Goal: Information Seeking & Learning: Learn about a topic

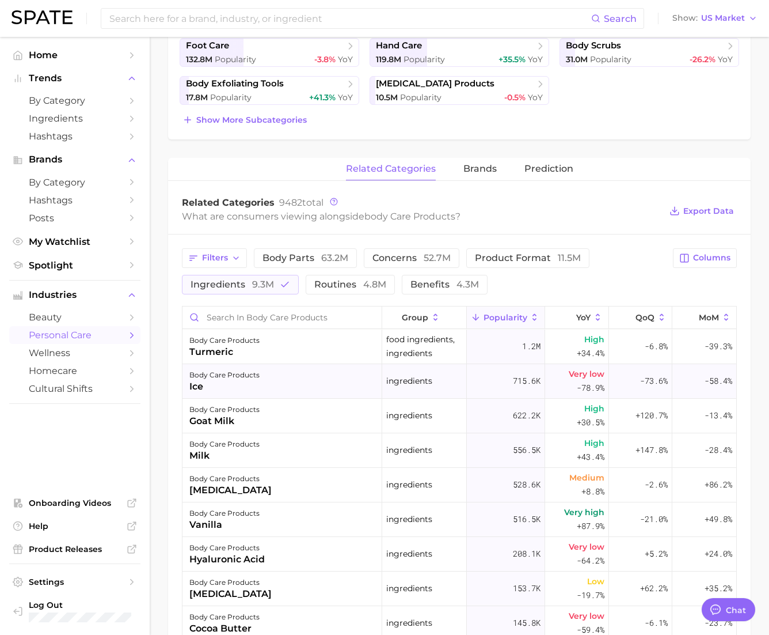
click at [202, 385] on div "ice" at bounding box center [224, 387] width 70 height 14
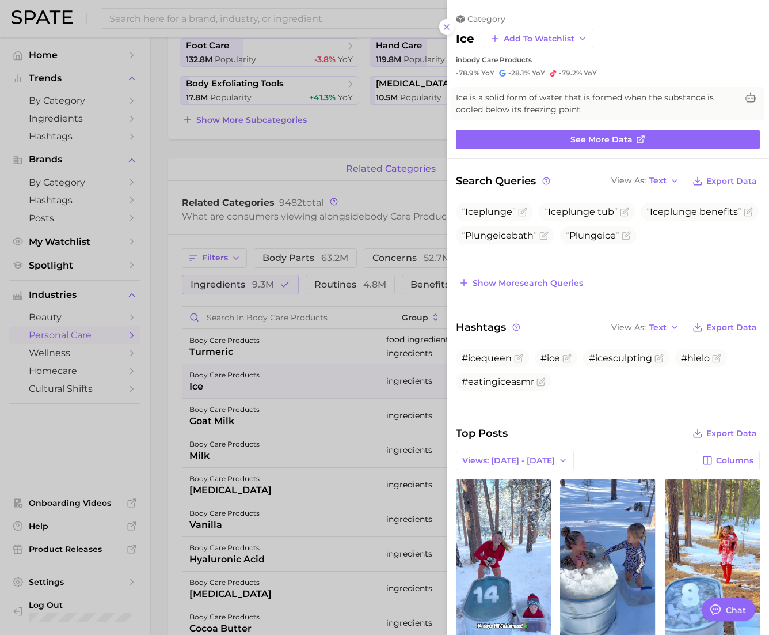
click at [208, 228] on div at bounding box center [384, 317] width 769 height 635
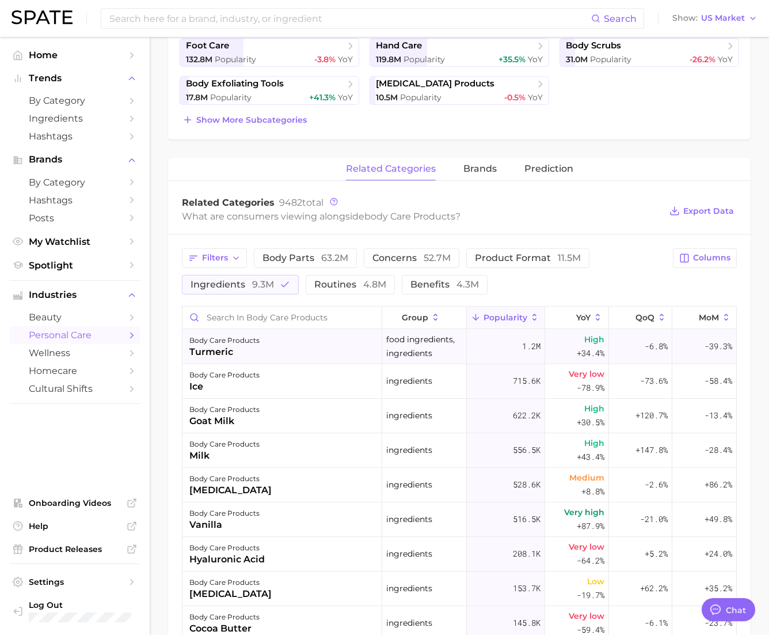
click at [195, 348] on div "turmeric" at bounding box center [224, 352] width 70 height 14
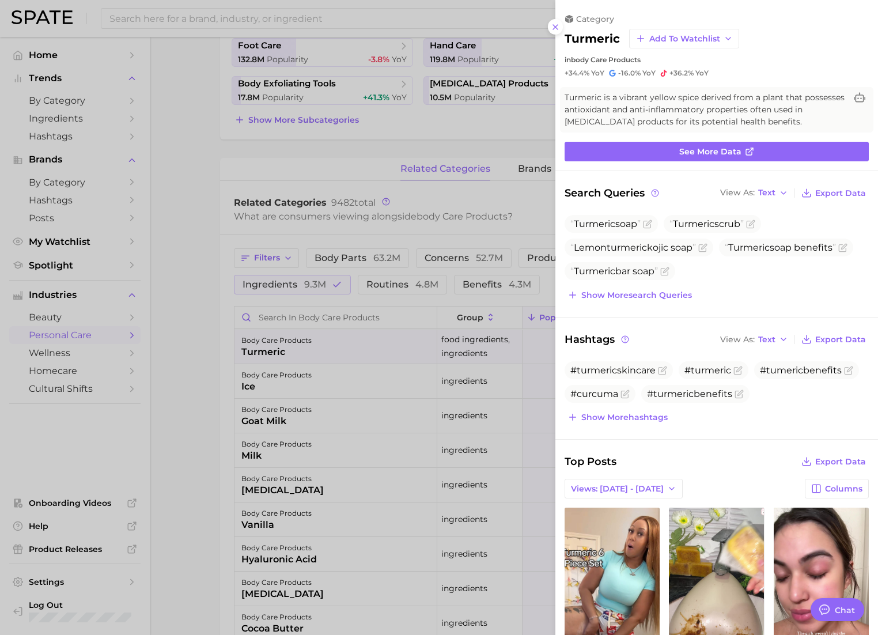
click at [252, 149] on div at bounding box center [439, 317] width 878 height 635
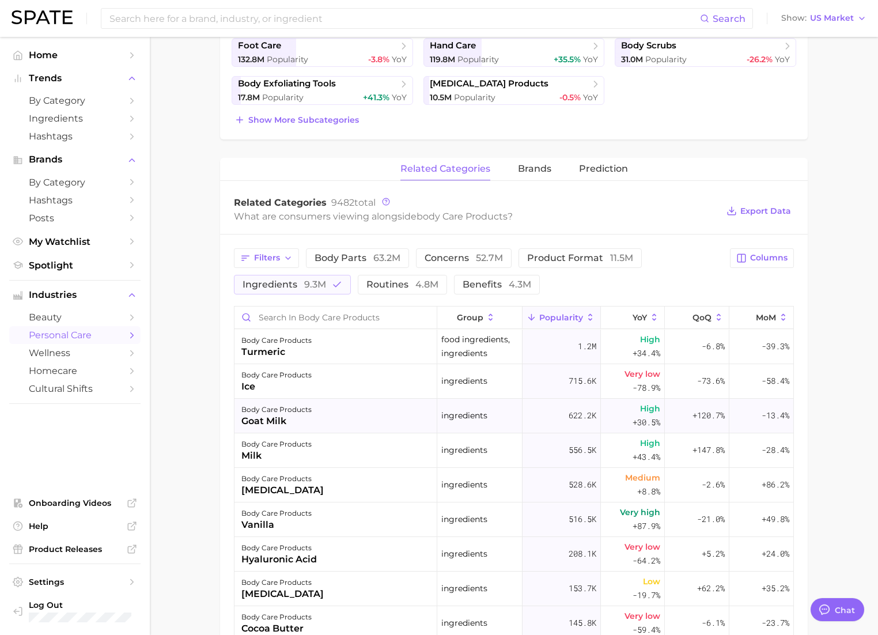
click at [276, 426] on div "goat milk" at bounding box center [276, 421] width 70 height 14
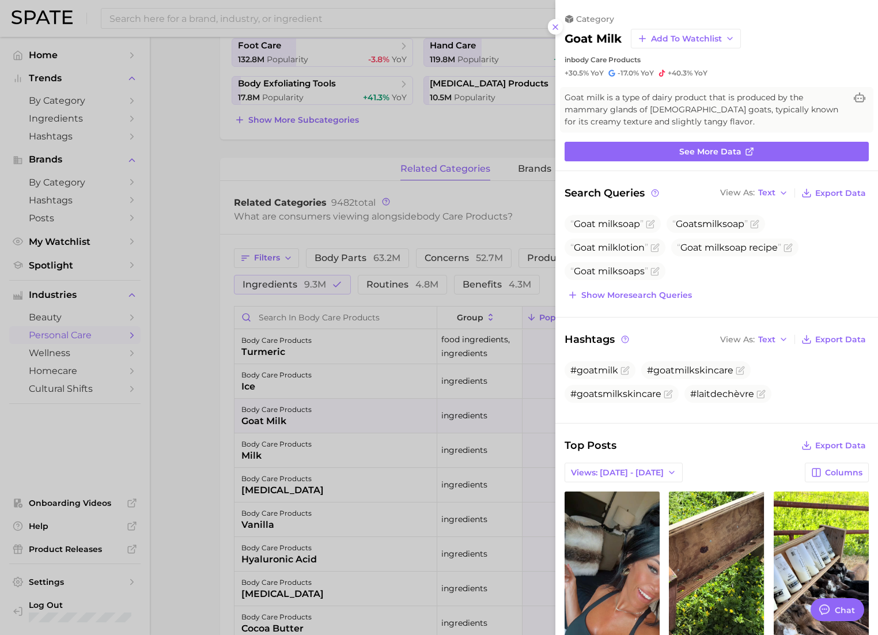
click at [199, 290] on div at bounding box center [439, 317] width 878 height 635
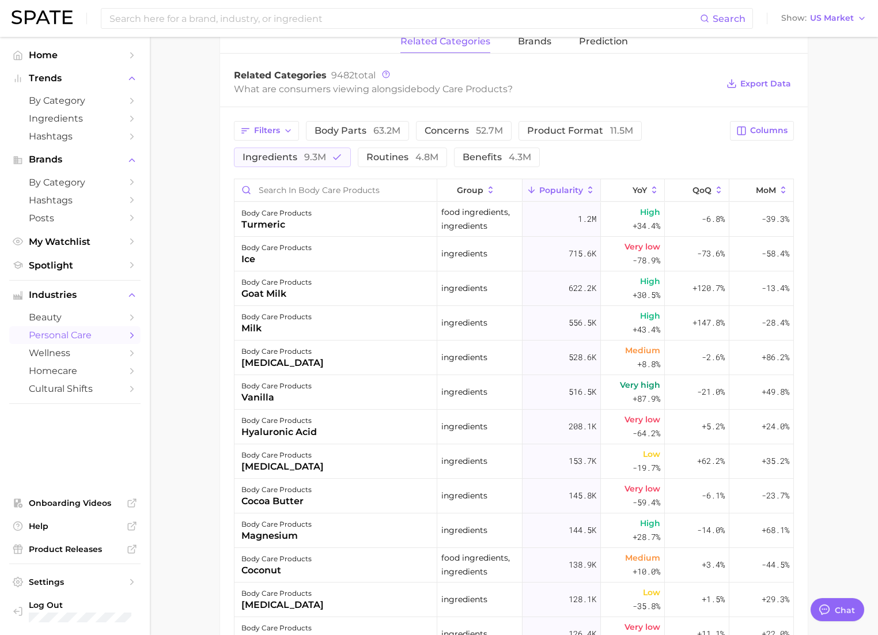
scroll to position [473, 0]
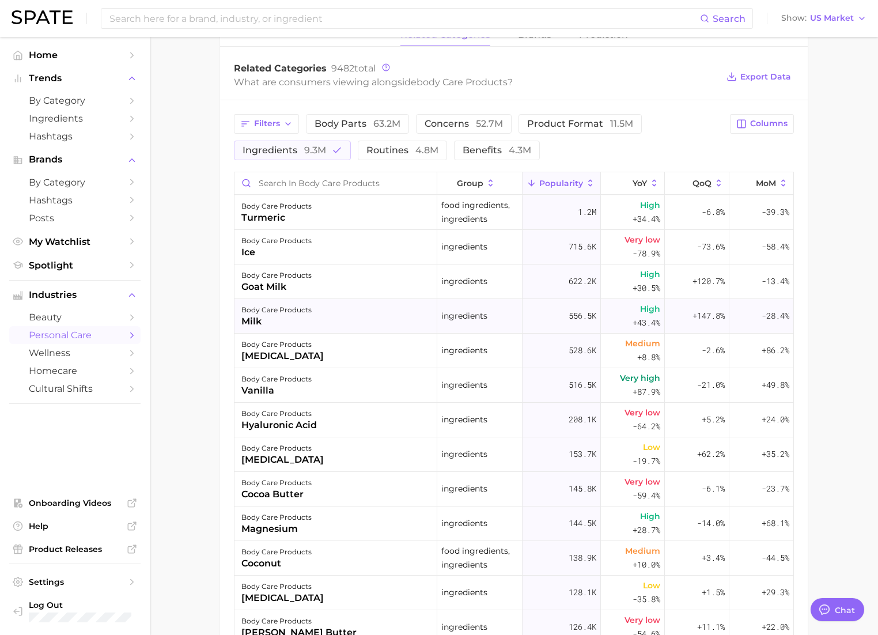
click at [249, 305] on div "body care products" at bounding box center [276, 310] width 70 height 14
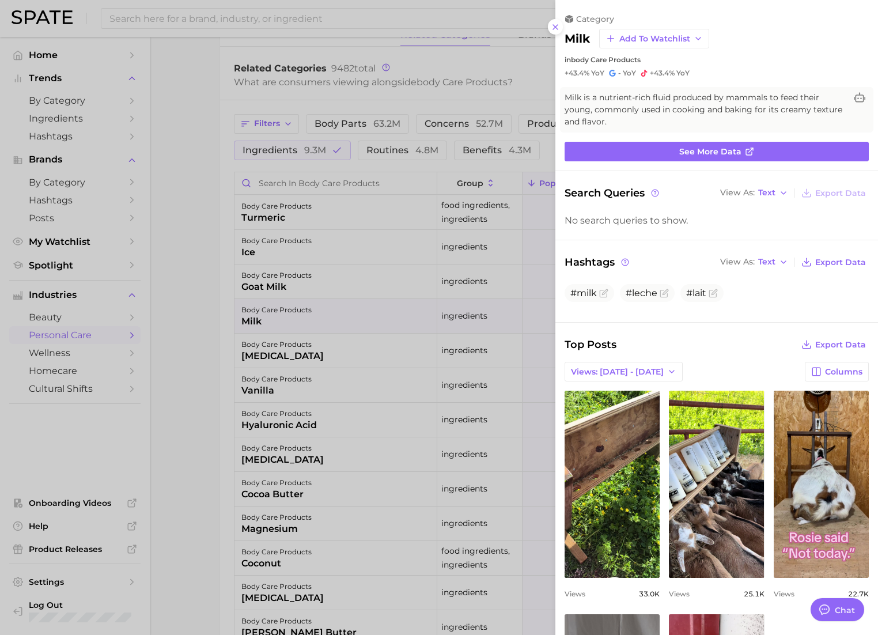
scroll to position [0, 0]
click at [176, 333] on div at bounding box center [439, 317] width 878 height 635
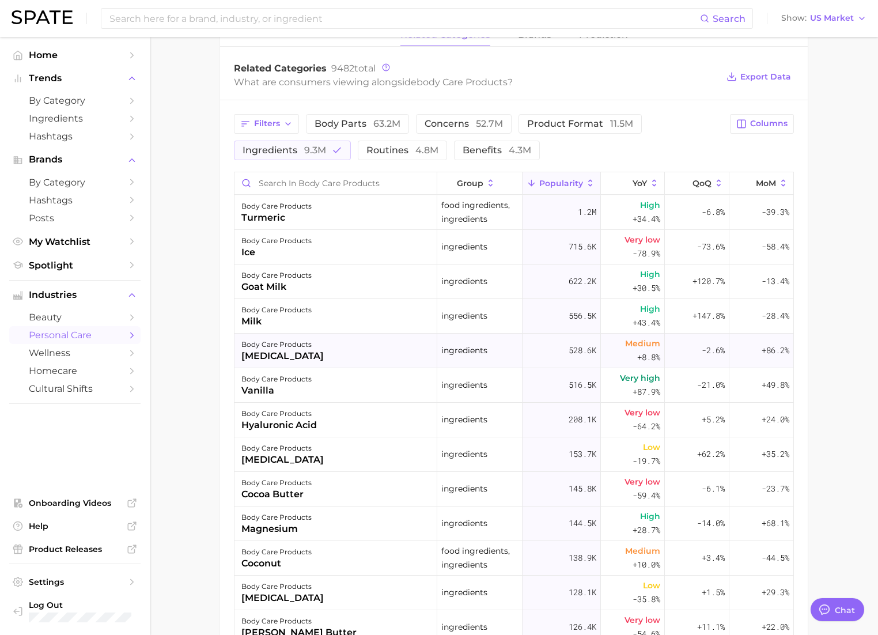
click at [284, 355] on div "[MEDICAL_DATA]" at bounding box center [282, 356] width 82 height 14
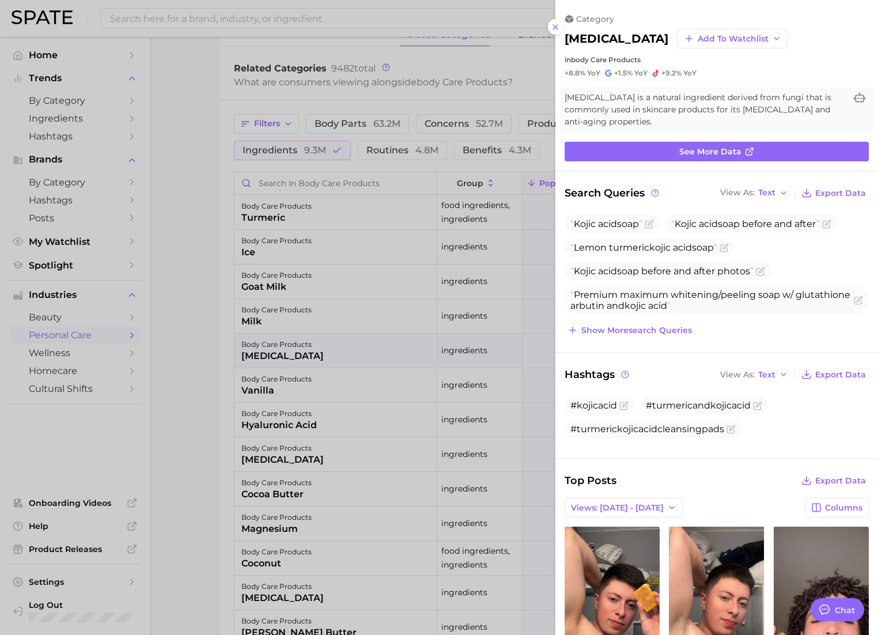
click at [197, 413] on div at bounding box center [439, 317] width 878 height 635
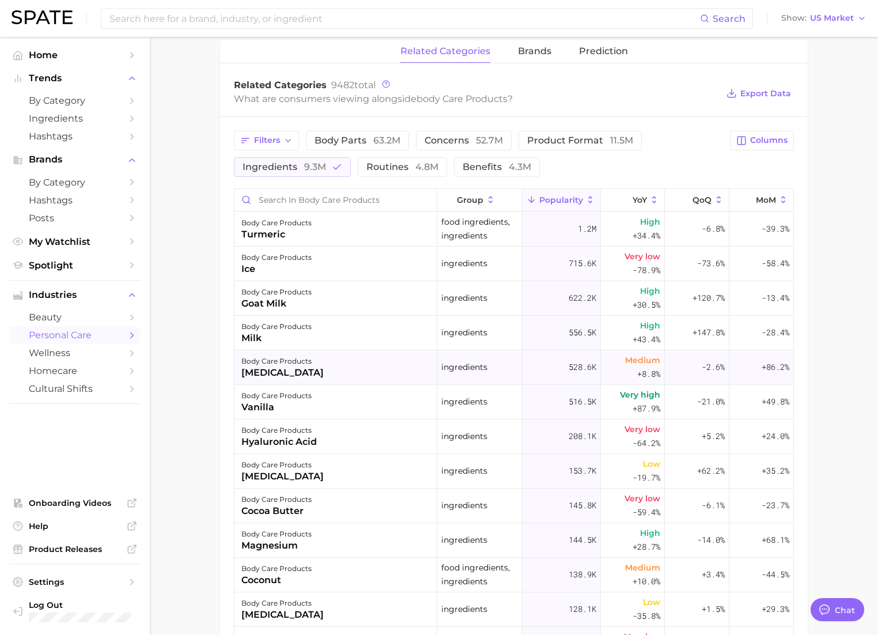
click at [302, 369] on div "[MEDICAL_DATA]" at bounding box center [282, 373] width 82 height 14
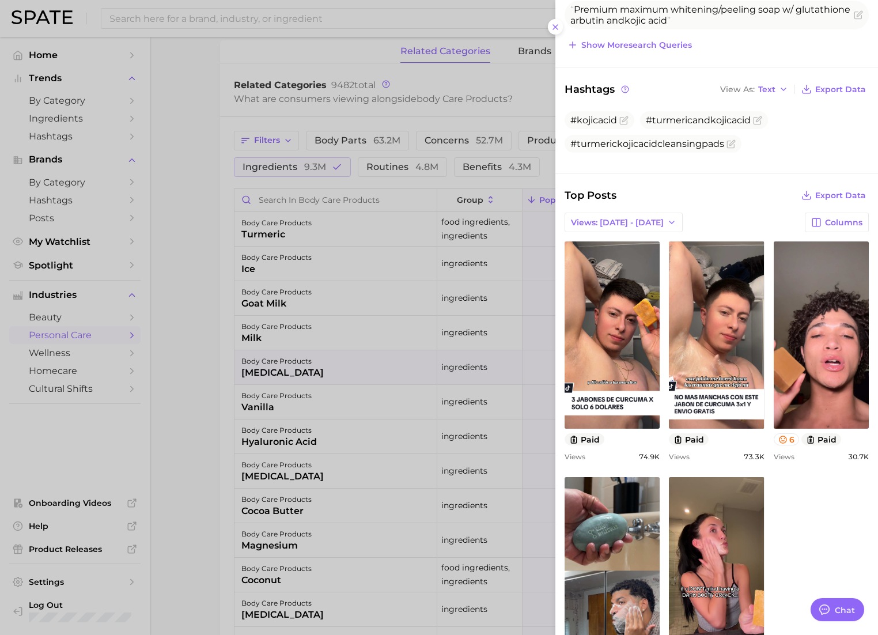
scroll to position [287, 0]
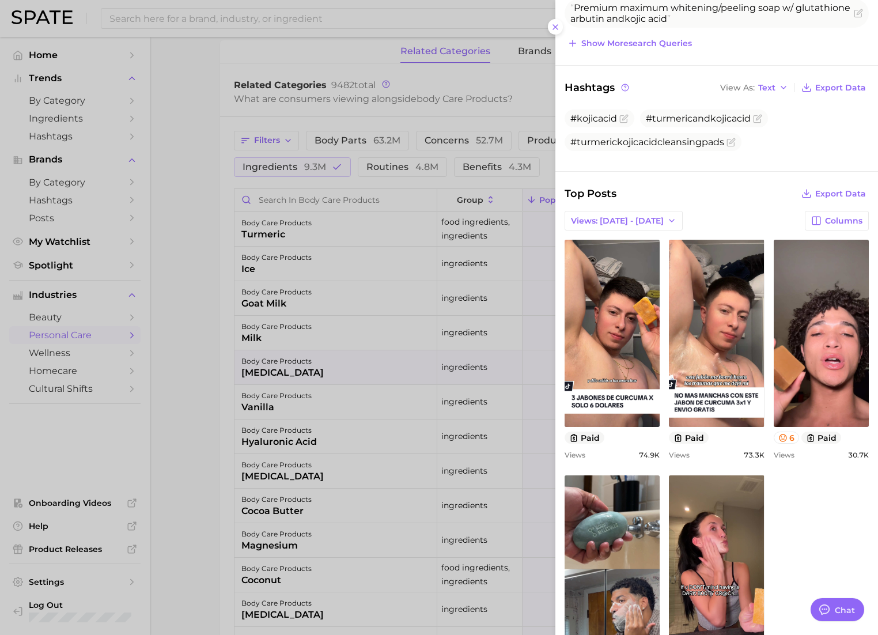
click at [199, 381] on div at bounding box center [439, 317] width 878 height 635
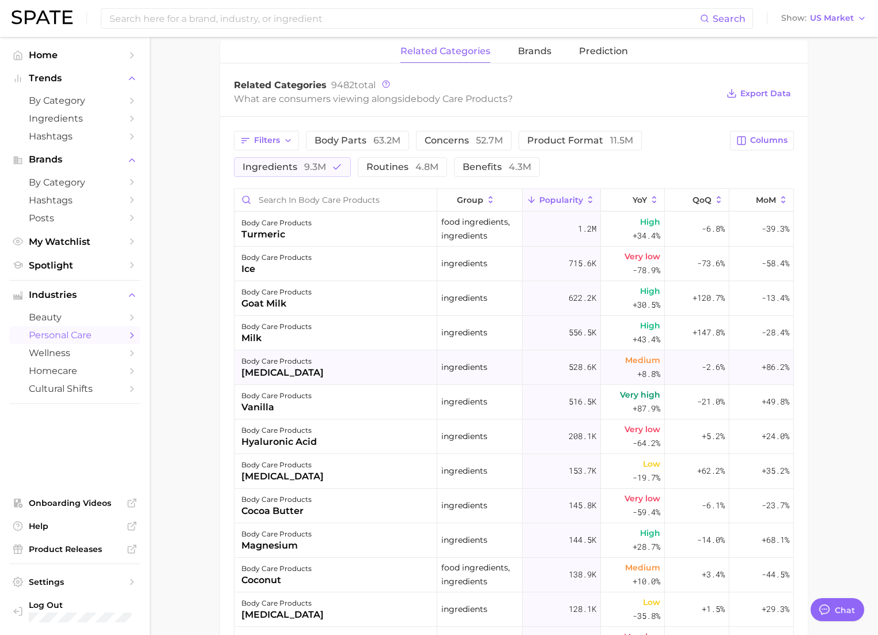
click at [326, 373] on div "body care products [MEDICAL_DATA]" at bounding box center [335, 367] width 203 height 35
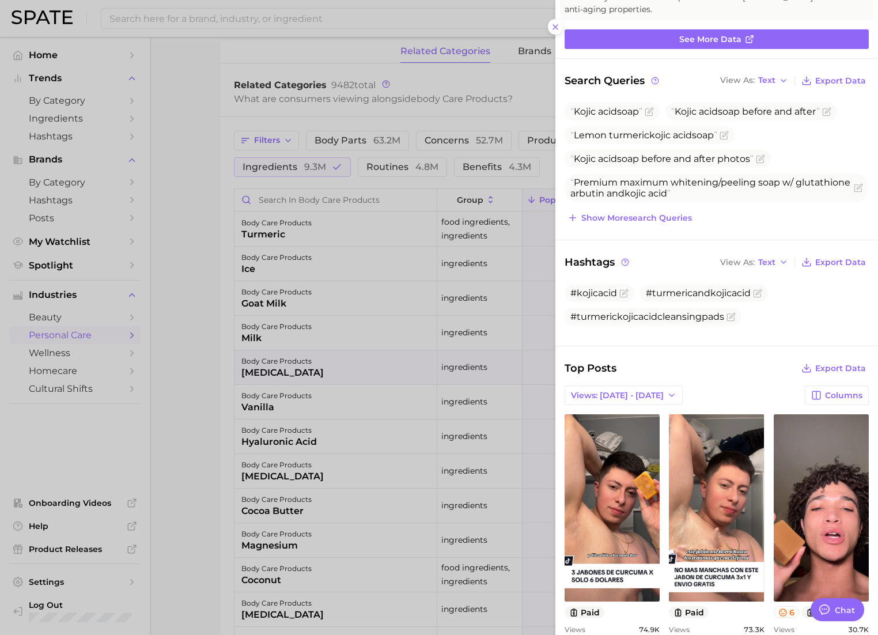
scroll to position [385, 0]
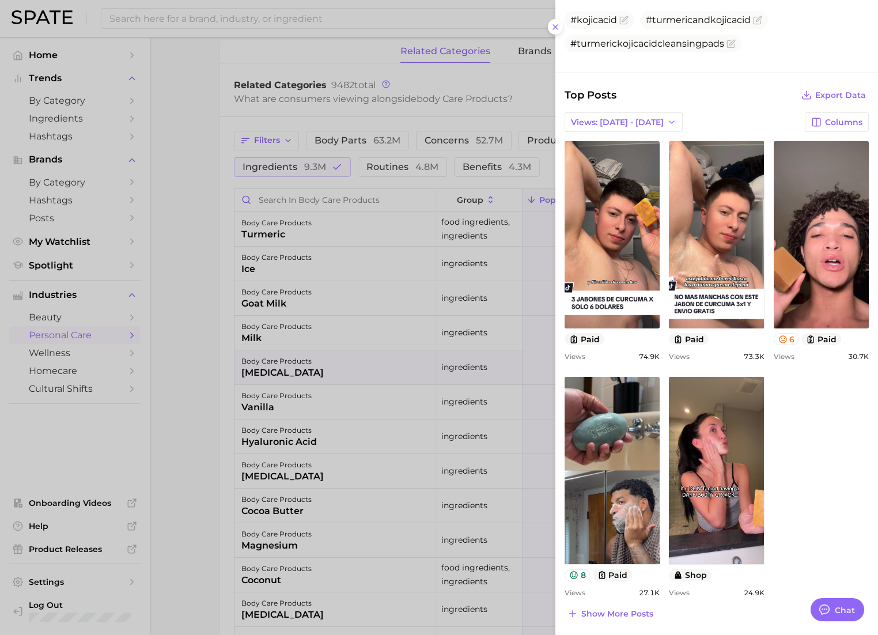
click at [178, 424] on div at bounding box center [439, 317] width 878 height 635
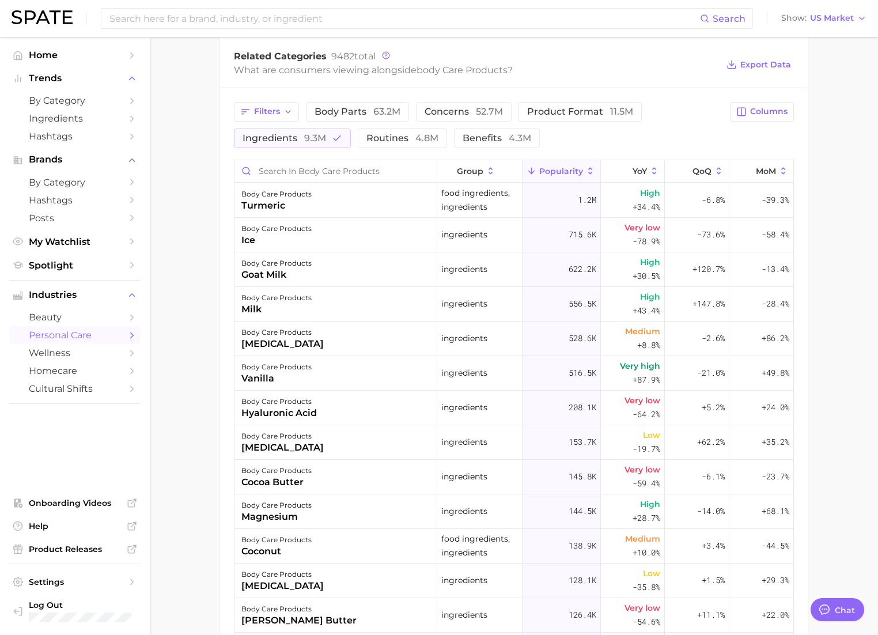
scroll to position [496, 0]
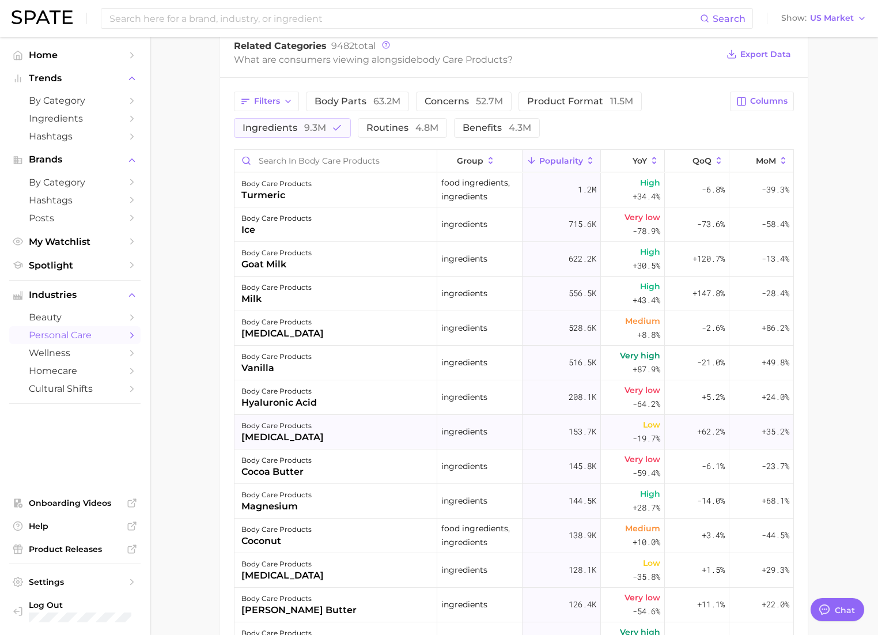
click at [261, 437] on div "[MEDICAL_DATA]" at bounding box center [282, 437] width 82 height 14
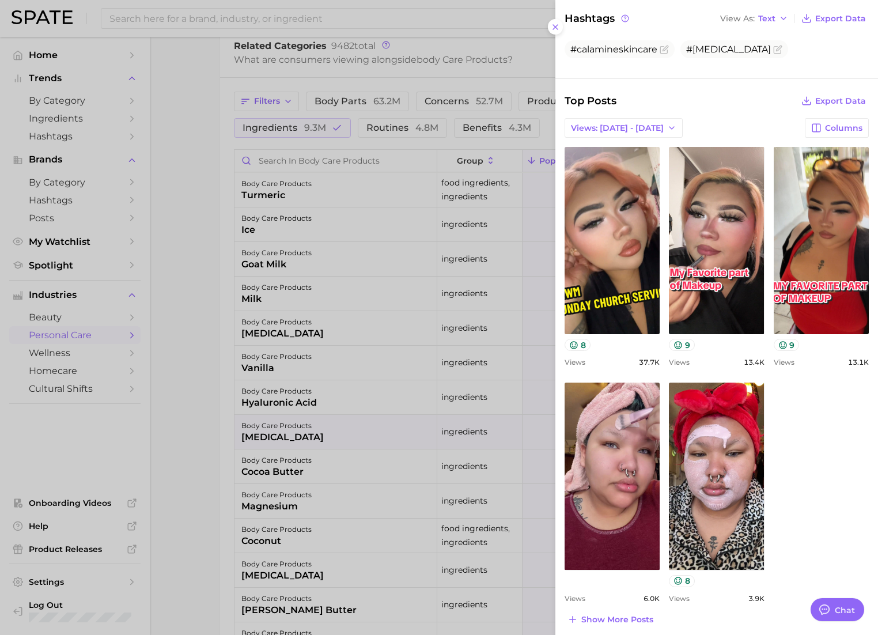
scroll to position [327, 0]
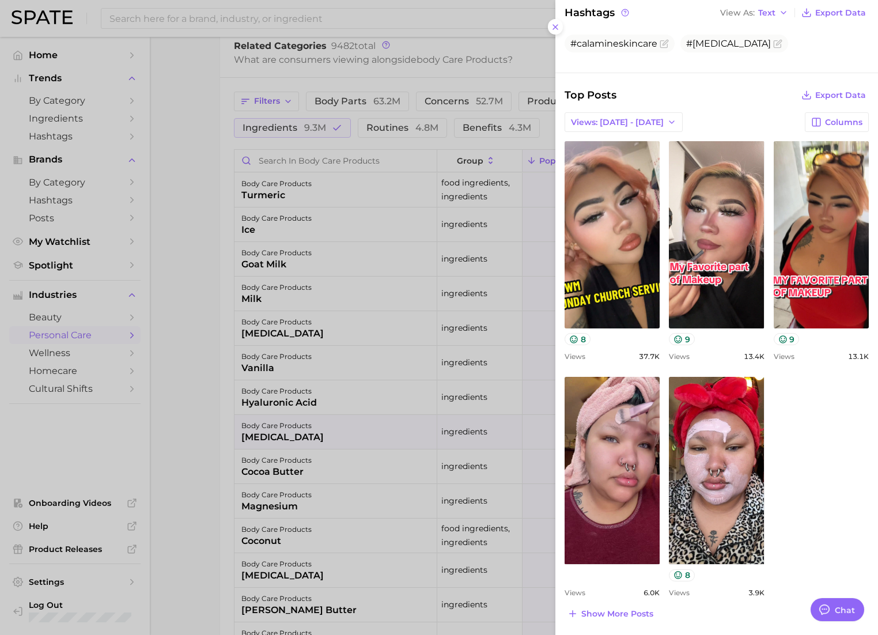
click at [184, 460] on div at bounding box center [439, 317] width 878 height 635
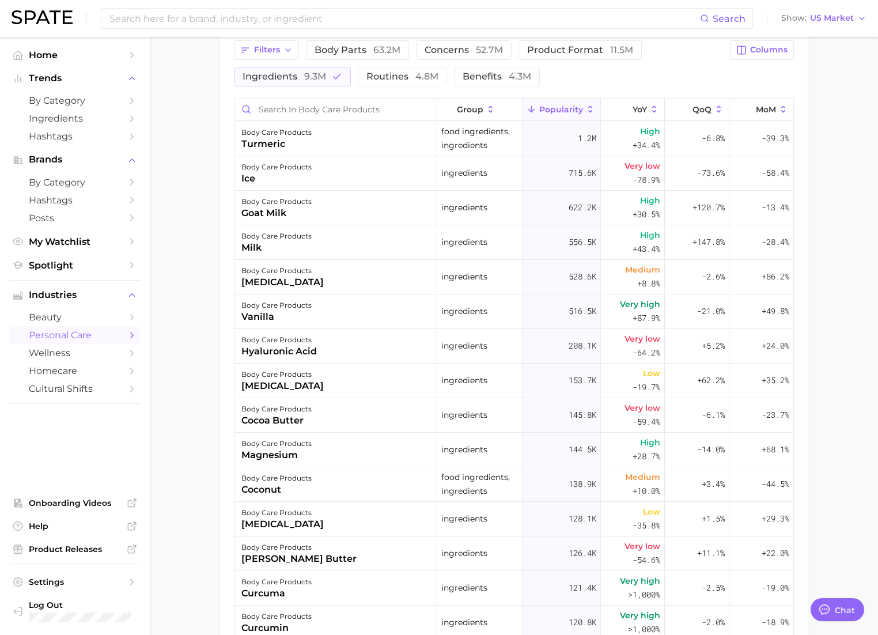
scroll to position [552, 0]
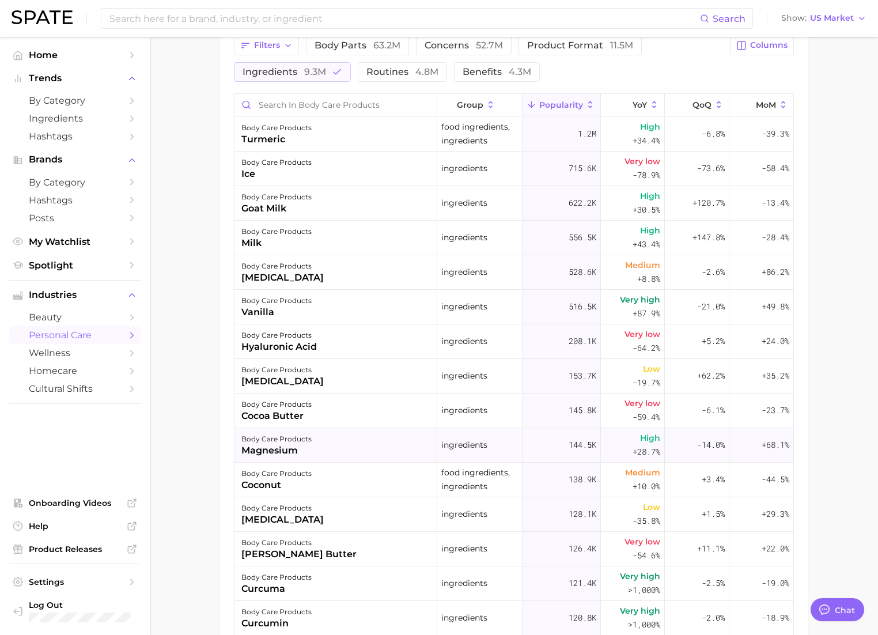
click at [279, 447] on div "magnesium" at bounding box center [276, 450] width 70 height 14
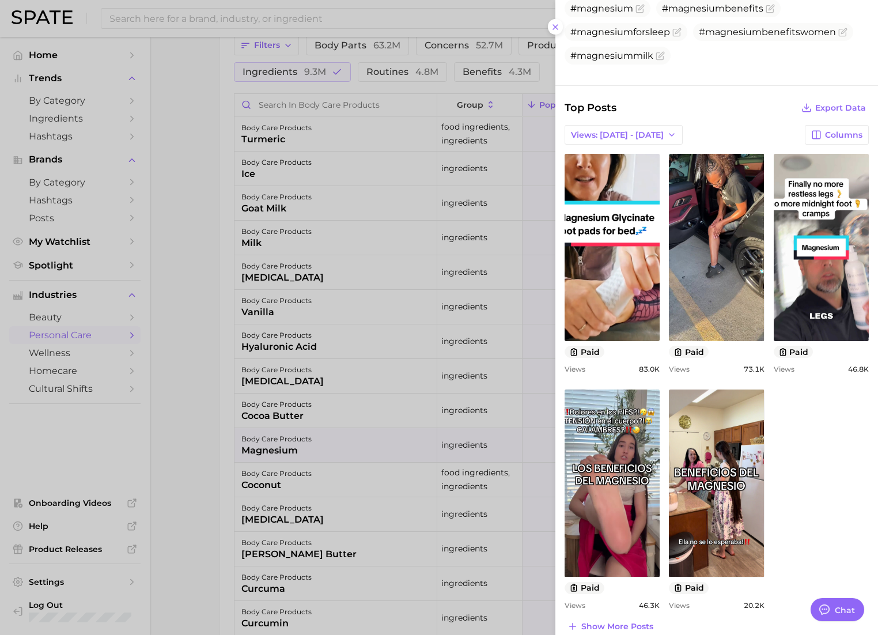
scroll to position [362, 0]
click at [212, 495] on div at bounding box center [439, 317] width 878 height 635
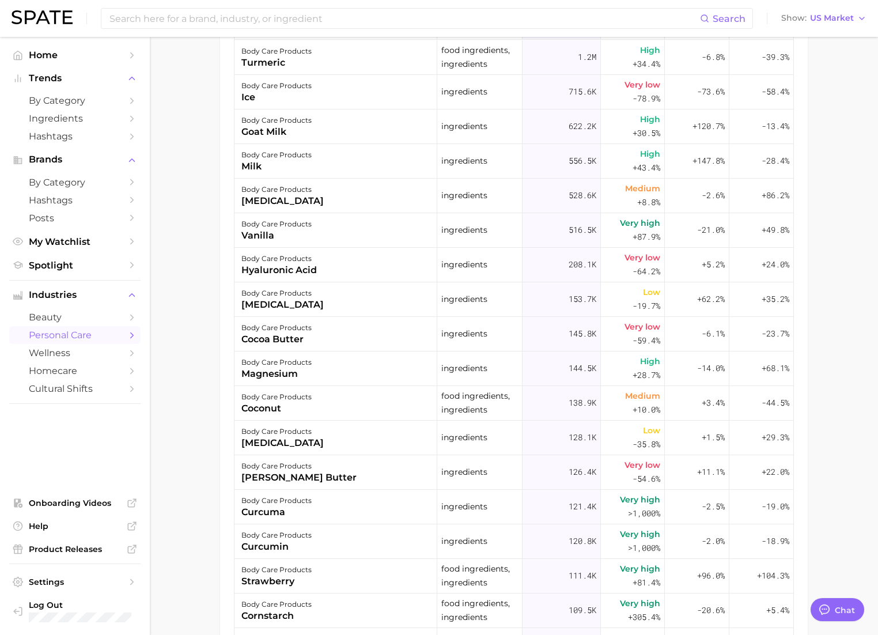
scroll to position [681, 0]
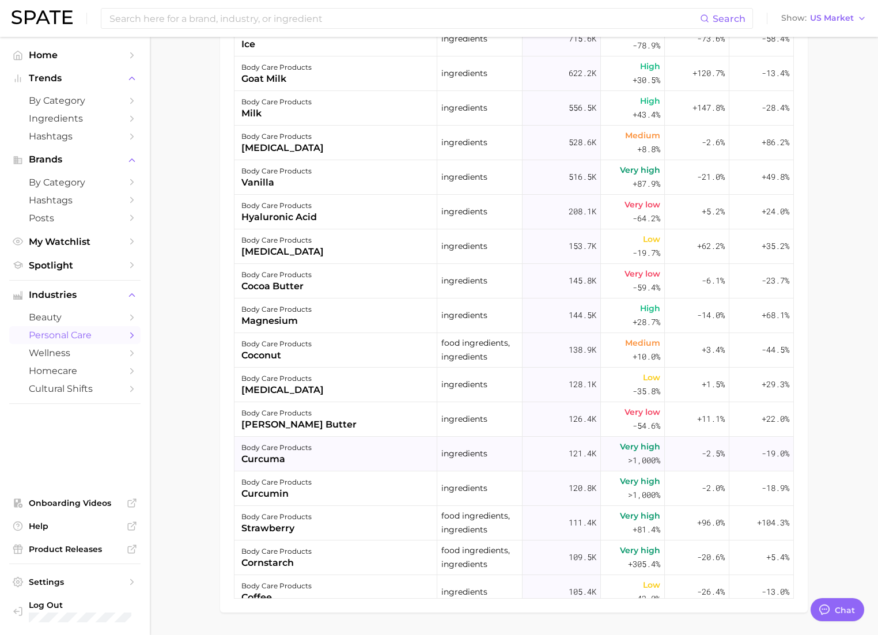
click at [298, 461] on div "curcuma" at bounding box center [276, 459] width 70 height 14
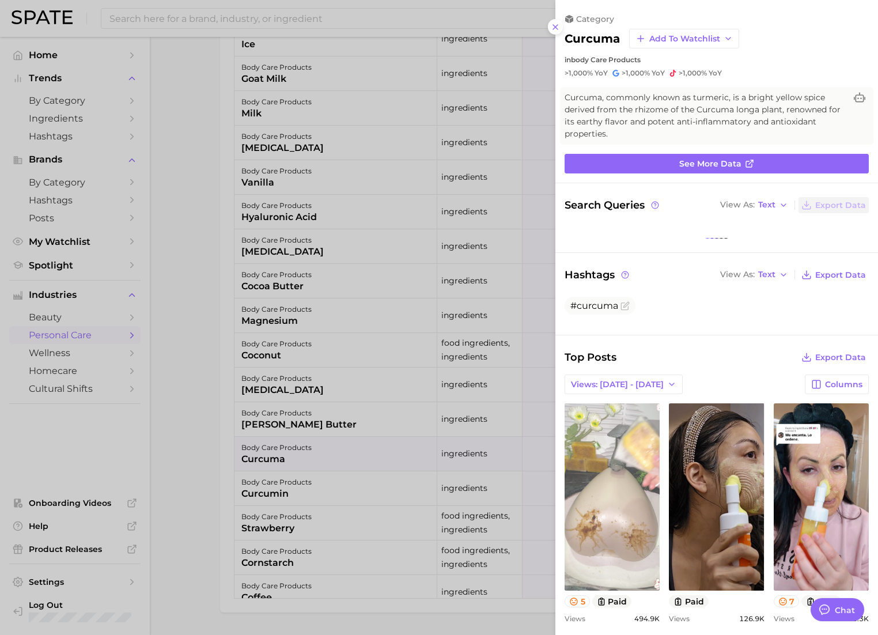
scroll to position [0, 0]
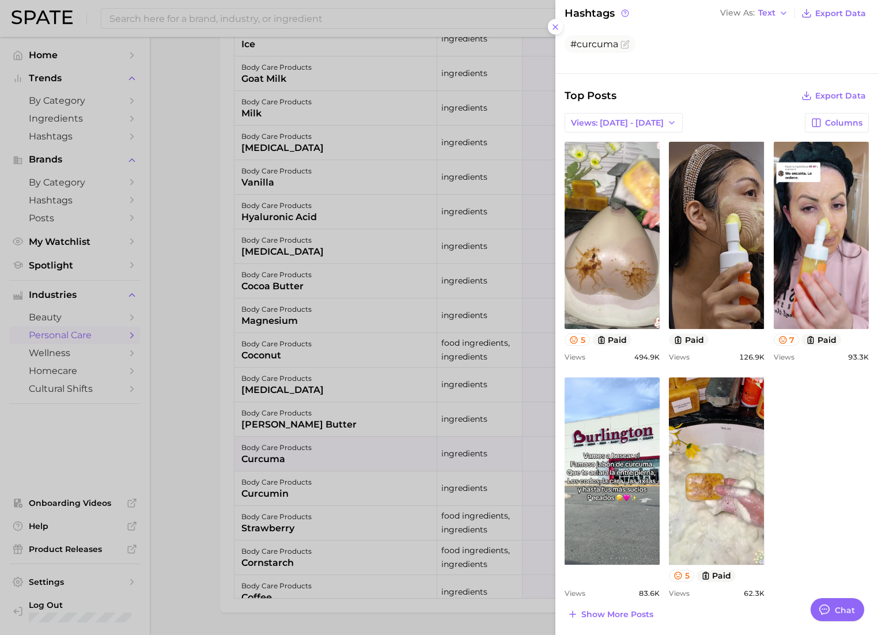
click at [206, 464] on div at bounding box center [439, 317] width 878 height 635
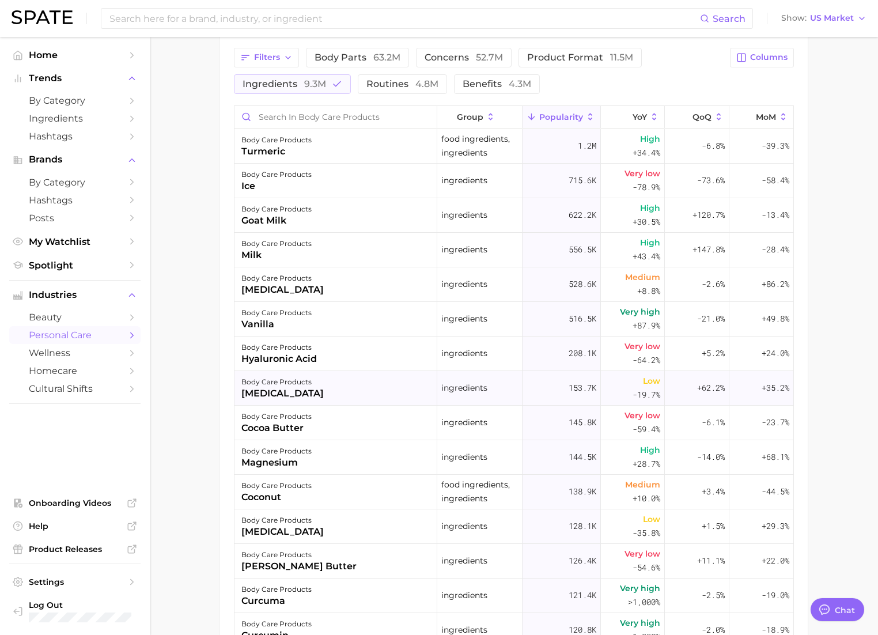
click at [272, 394] on div "[MEDICAL_DATA]" at bounding box center [282, 393] width 82 height 14
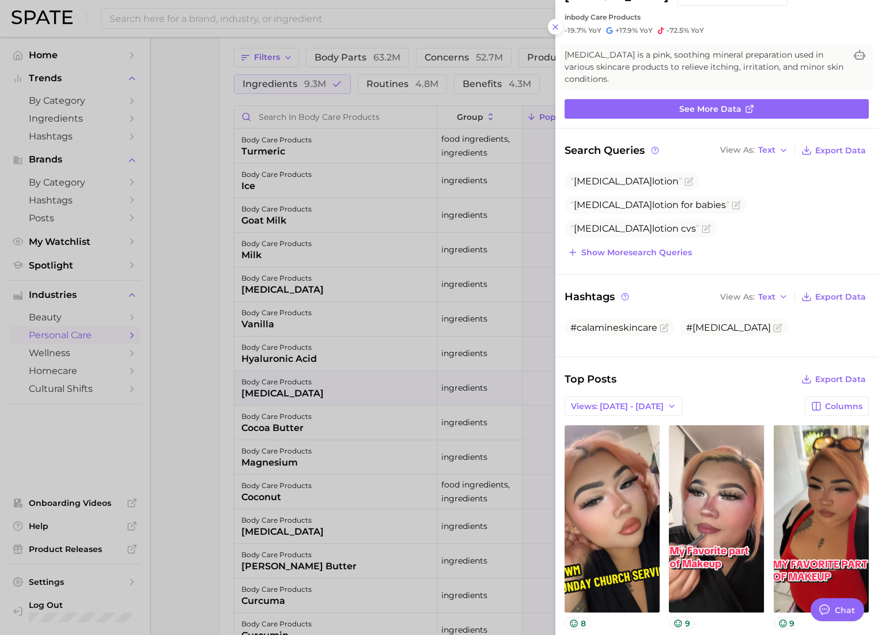
scroll to position [42, 0]
click at [624, 253] on span "Show more search queries" at bounding box center [636, 253] width 111 height 10
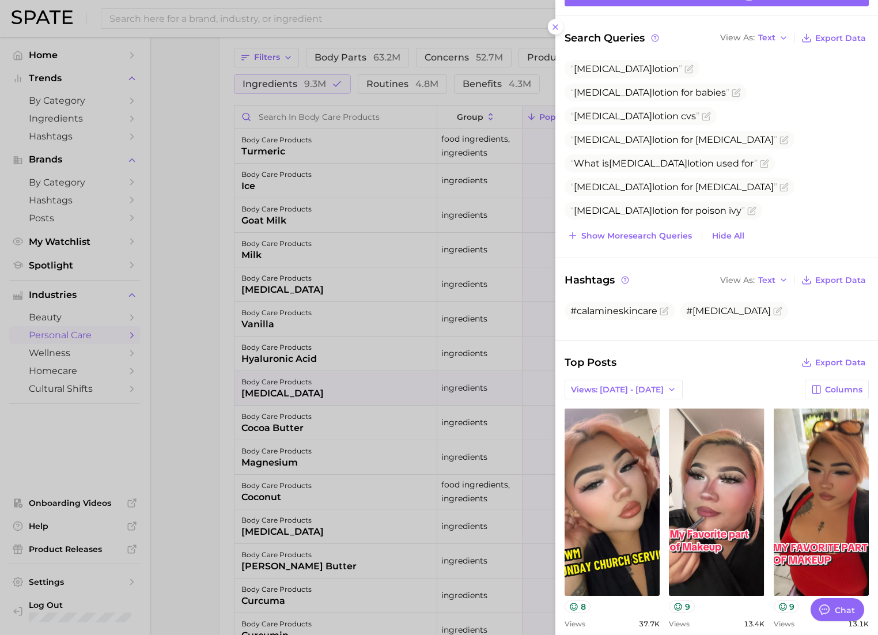
scroll to position [0, 0]
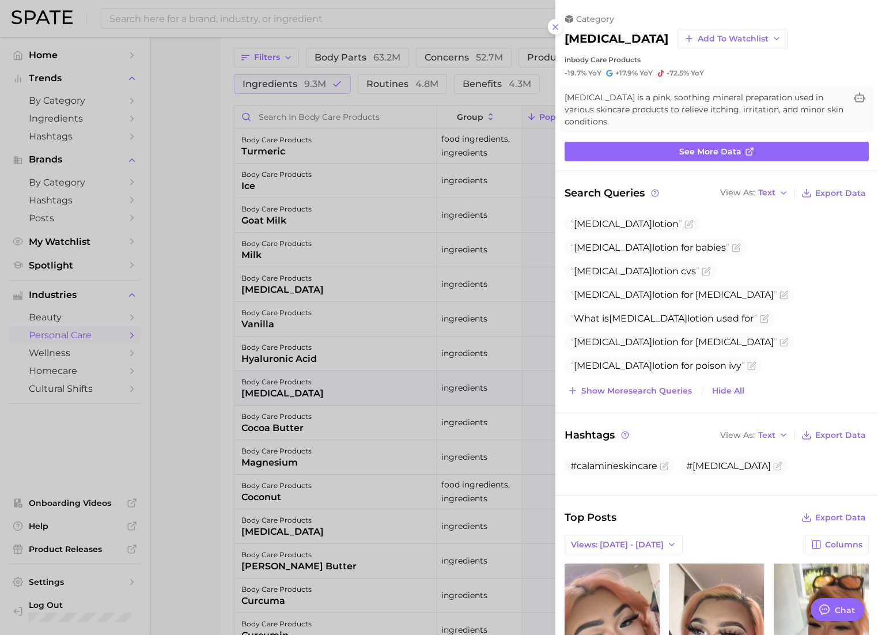
click at [321, 350] on div at bounding box center [439, 317] width 878 height 635
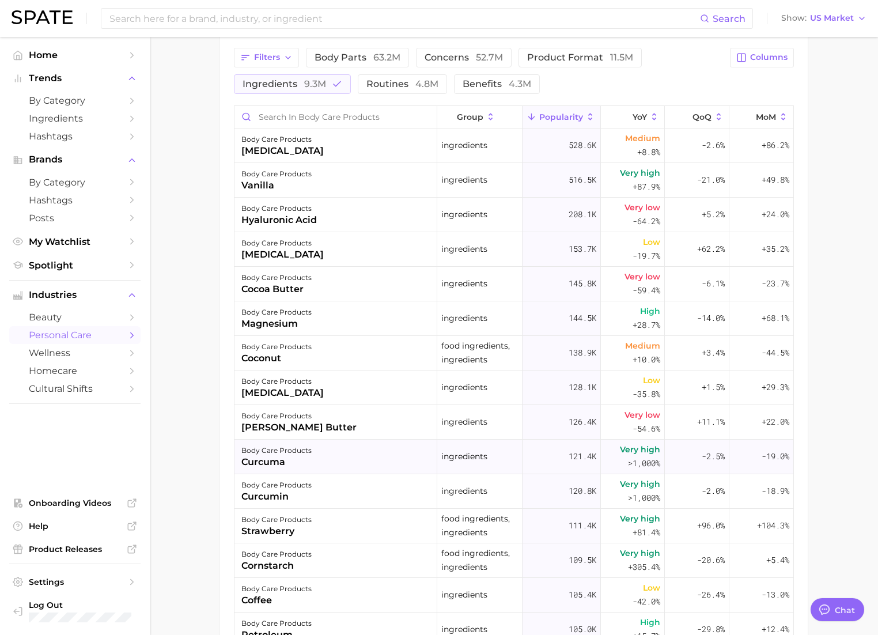
scroll to position [141, 0]
click at [278, 463] on div "curcuma" at bounding box center [276, 460] width 70 height 14
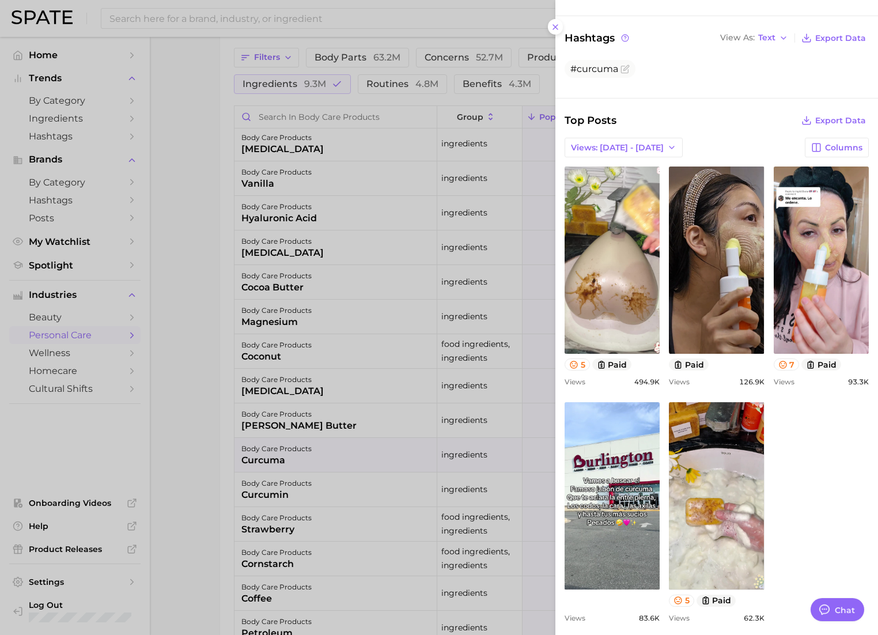
scroll to position [274, 0]
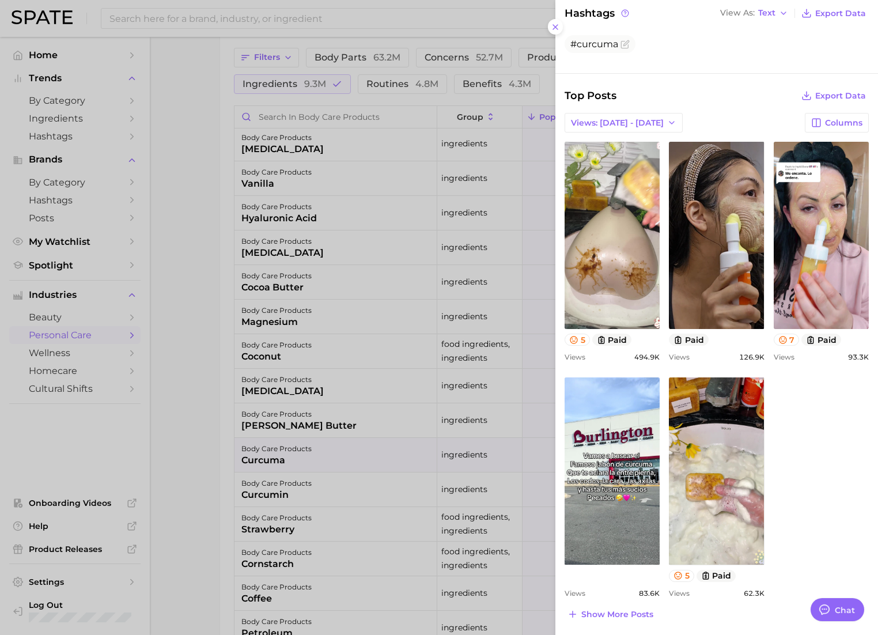
click at [214, 457] on div at bounding box center [439, 317] width 878 height 635
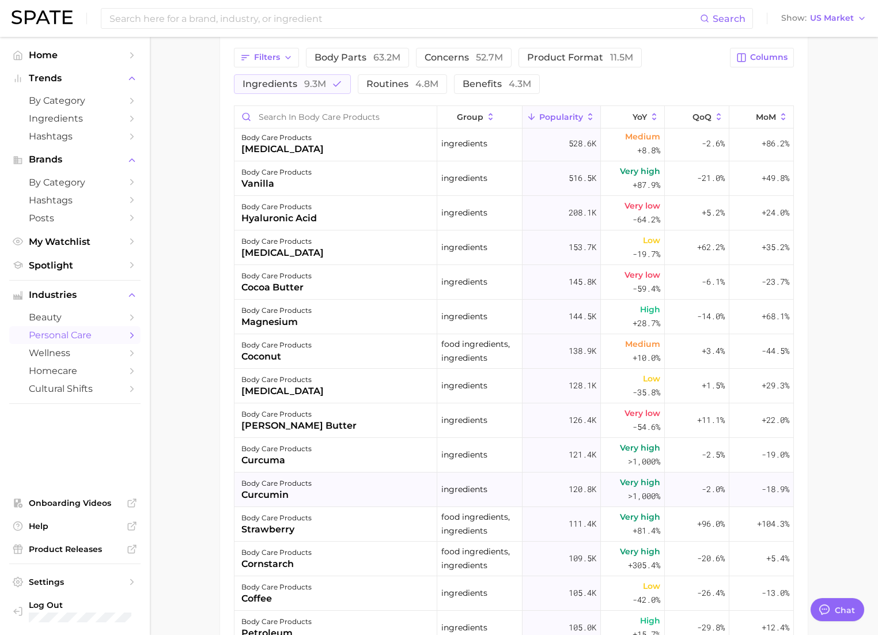
click at [270, 494] on div "curcumin" at bounding box center [276, 495] width 70 height 14
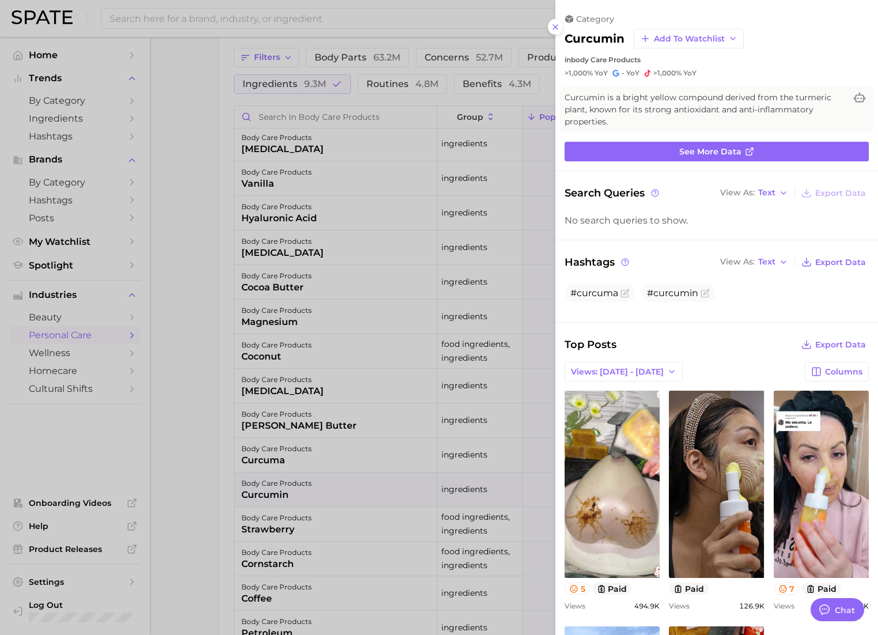
scroll to position [0, 0]
click at [285, 534] on div at bounding box center [439, 317] width 878 height 635
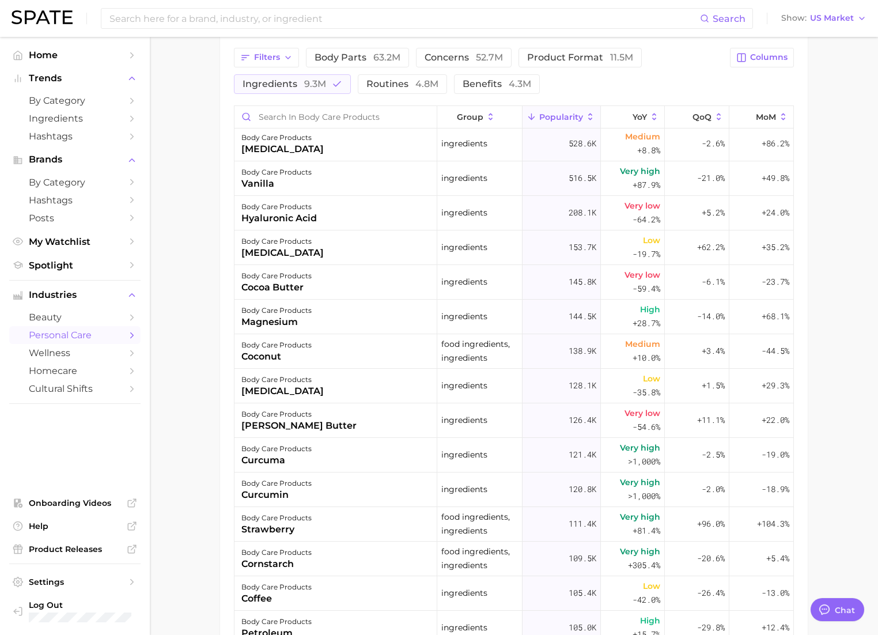
click at [287, 530] on div "strawberry" at bounding box center [276, 529] width 70 height 14
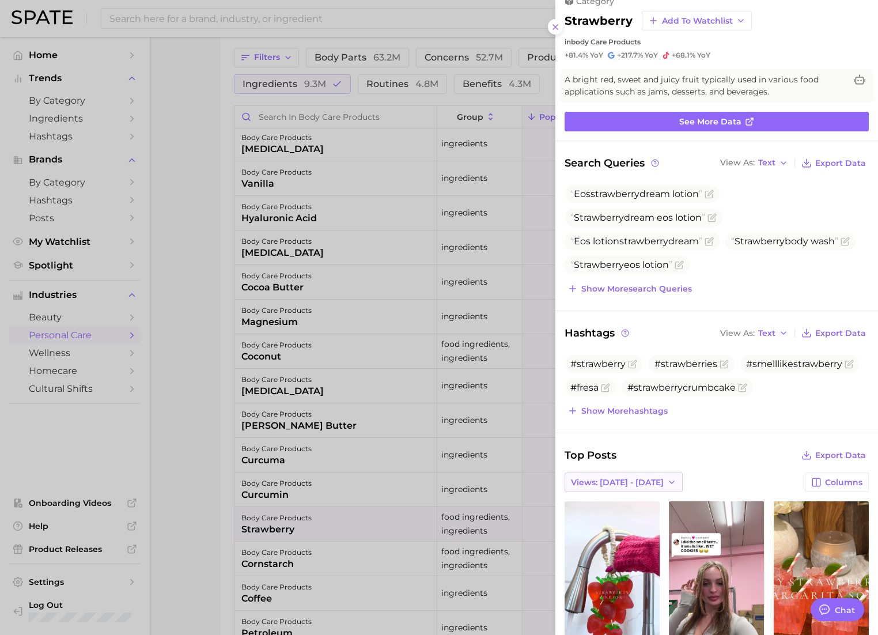
scroll to position [33, 0]
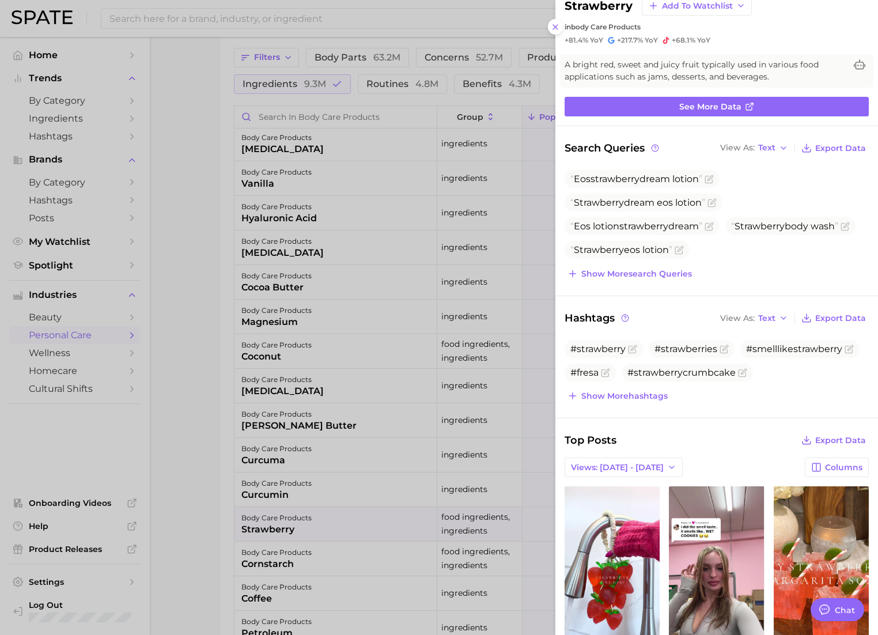
click at [297, 352] on div at bounding box center [439, 317] width 878 height 635
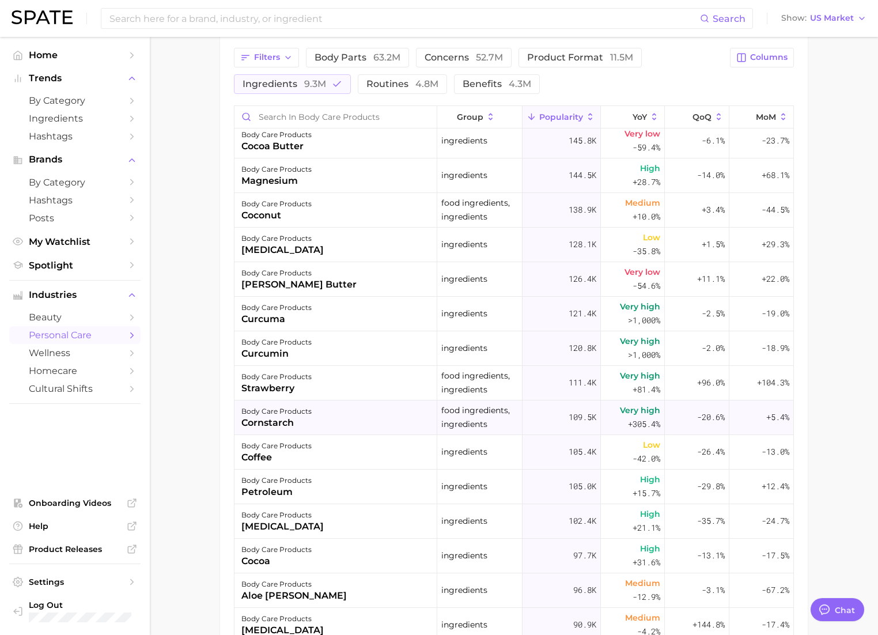
scroll to position [284, 0]
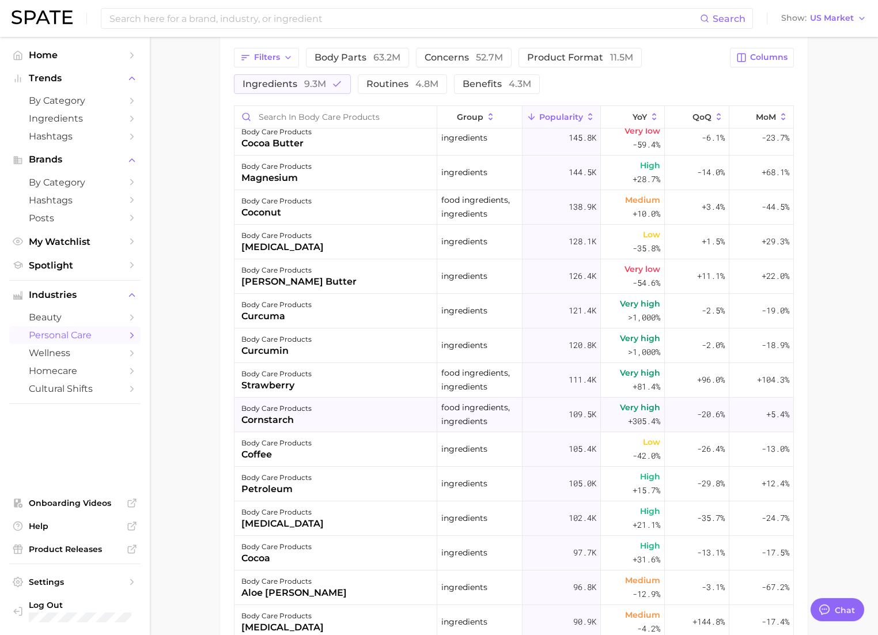
click at [273, 423] on div "cornstarch" at bounding box center [276, 420] width 70 height 14
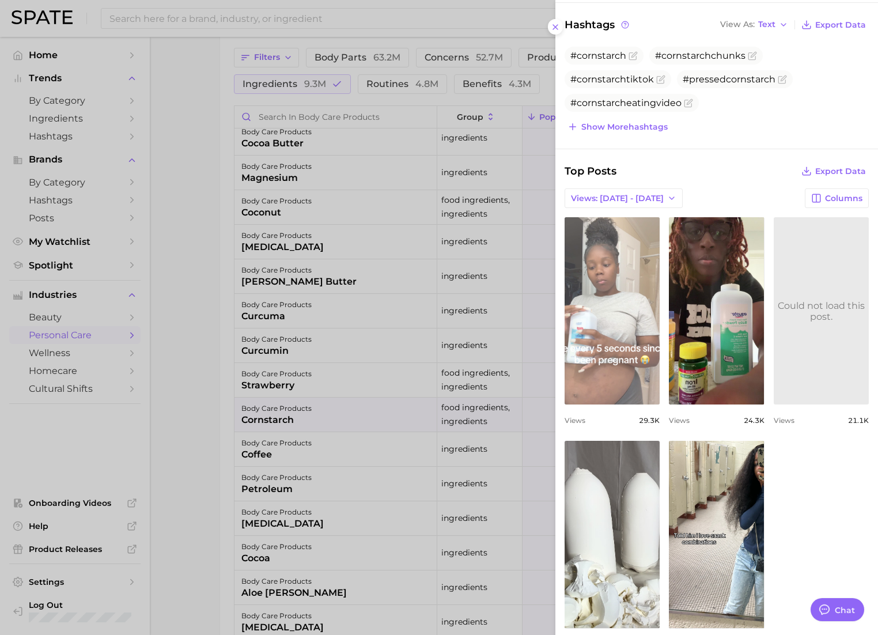
scroll to position [324, 0]
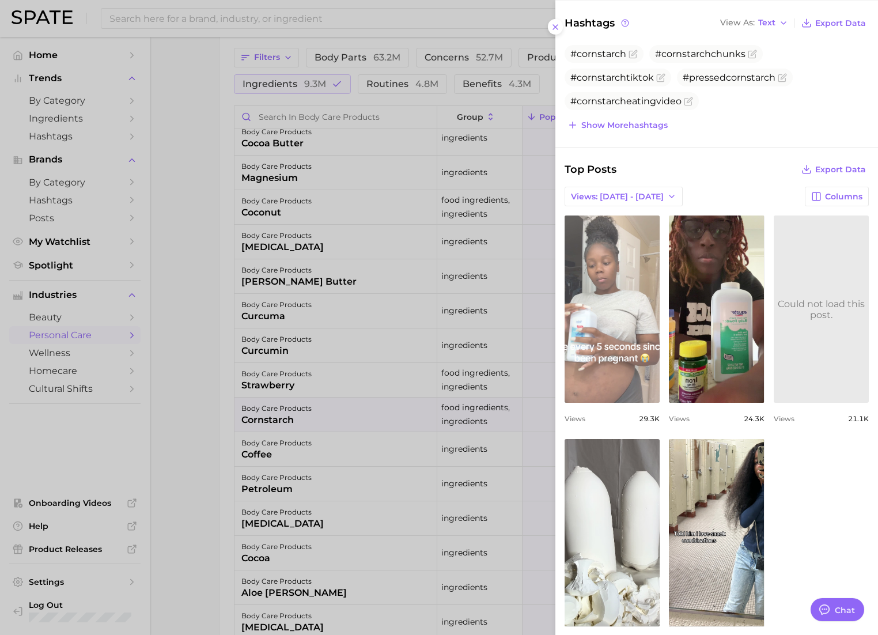
click at [602, 369] on link "view post on TikTok" at bounding box center [611, 308] width 95 height 187
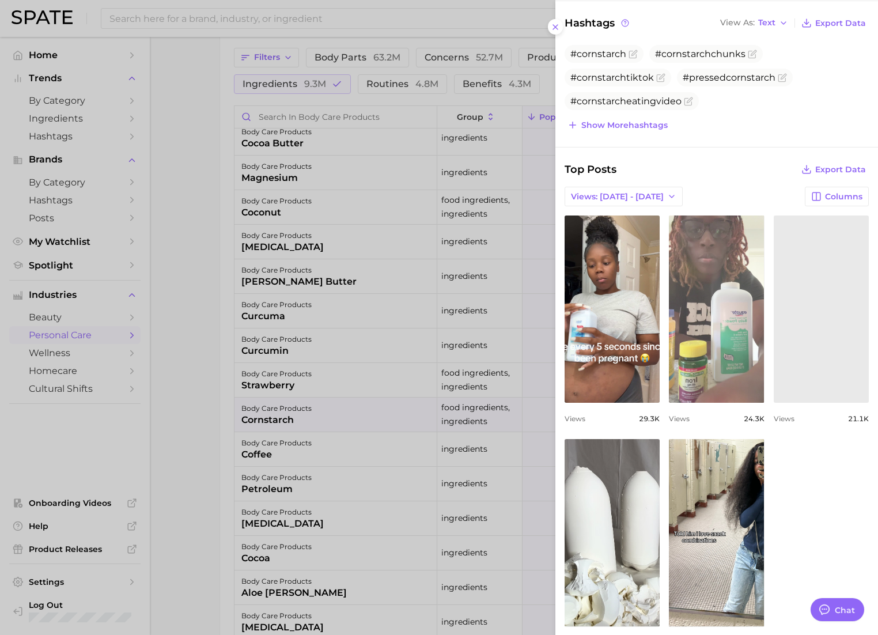
click at [735, 358] on link "view post on TikTok" at bounding box center [716, 308] width 95 height 187
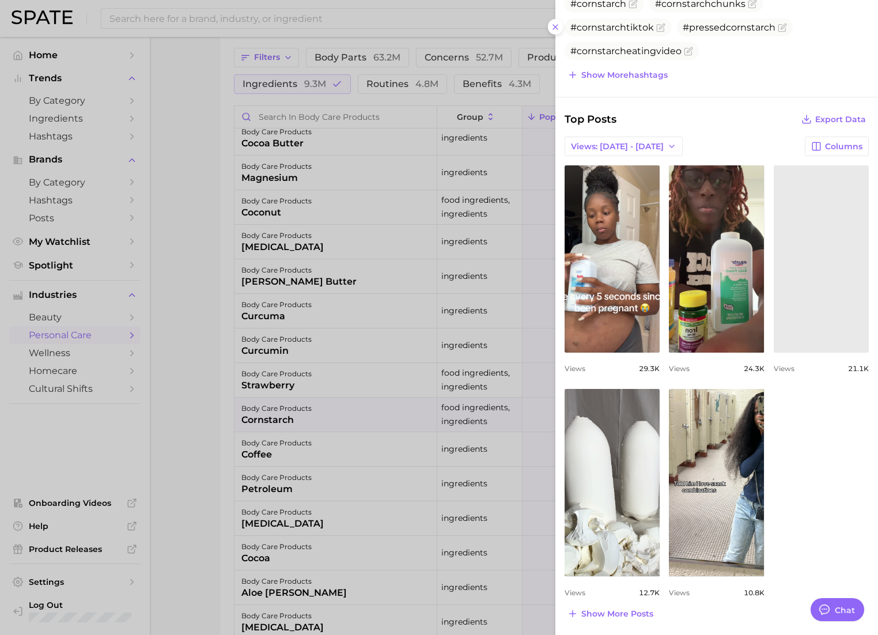
click at [285, 451] on div at bounding box center [439, 317] width 878 height 635
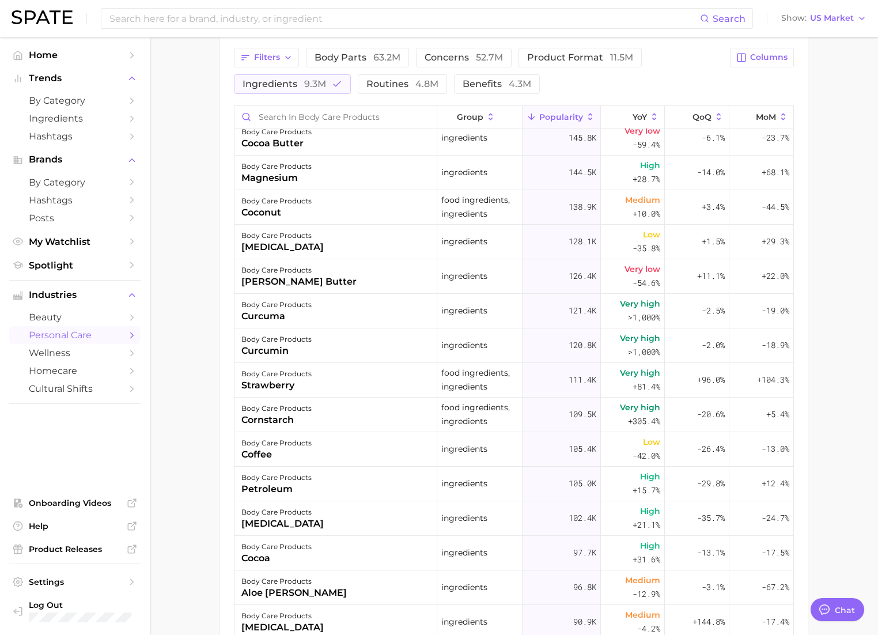
click at [285, 451] on div "coffee" at bounding box center [276, 454] width 70 height 14
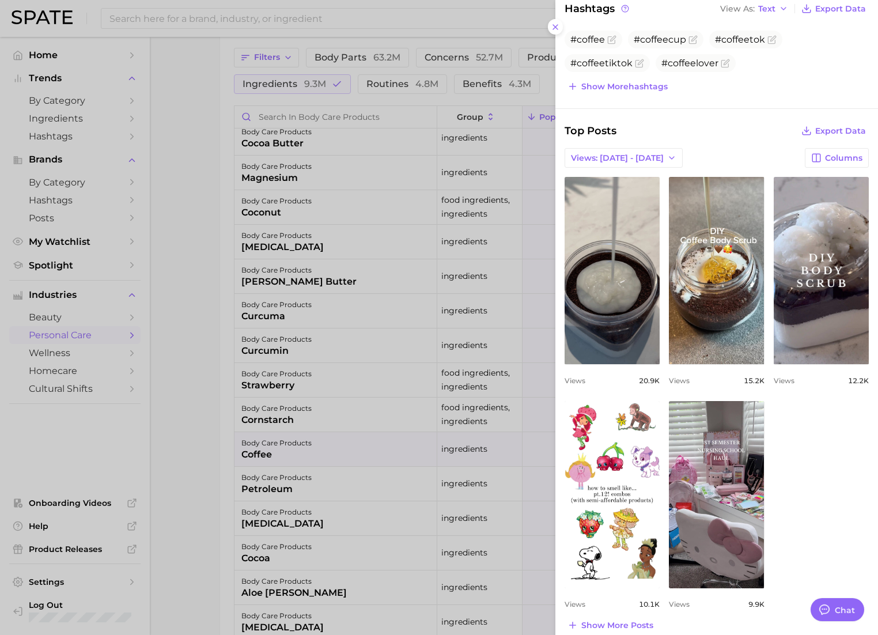
scroll to position [330, 0]
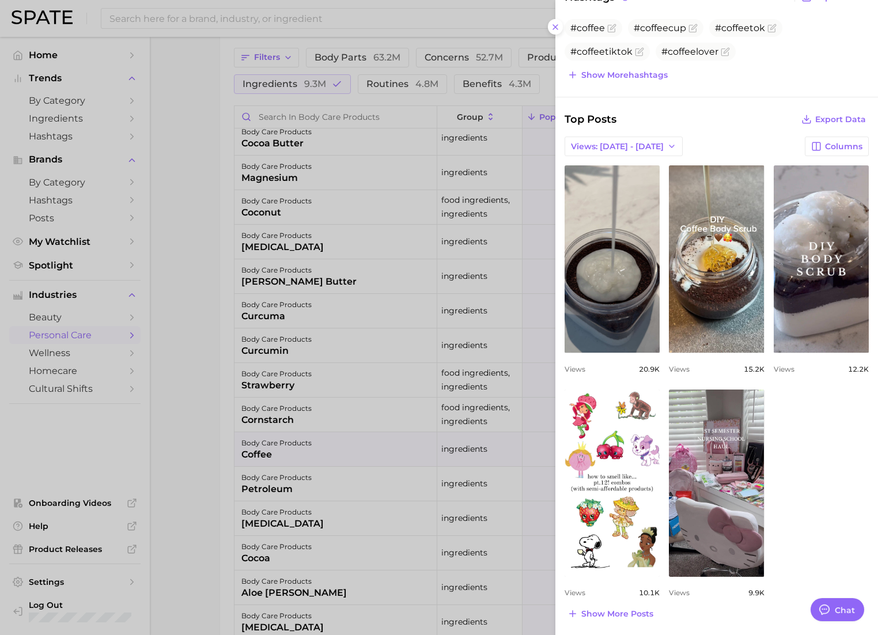
click at [234, 432] on div at bounding box center [439, 317] width 878 height 635
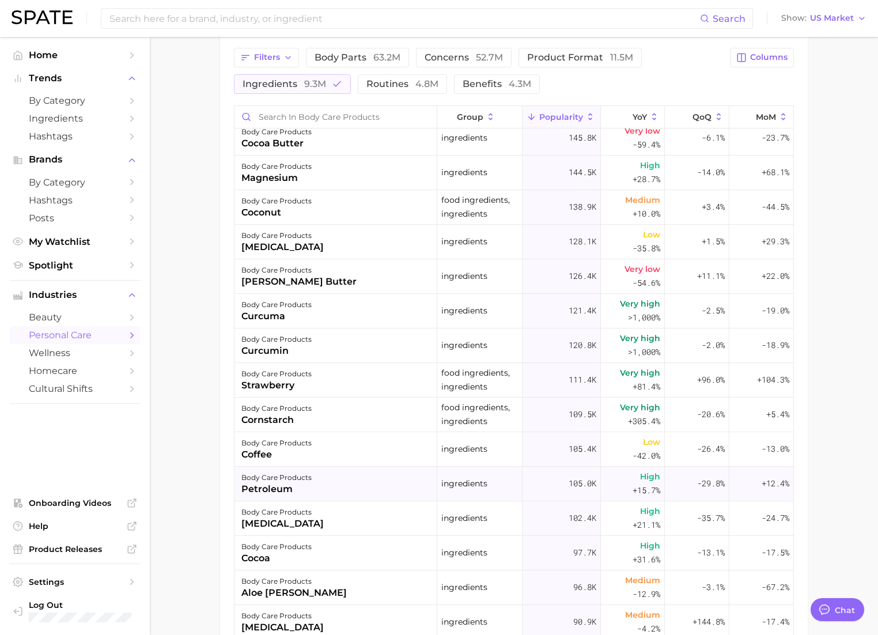
click at [271, 487] on div "petroleum" at bounding box center [276, 489] width 70 height 14
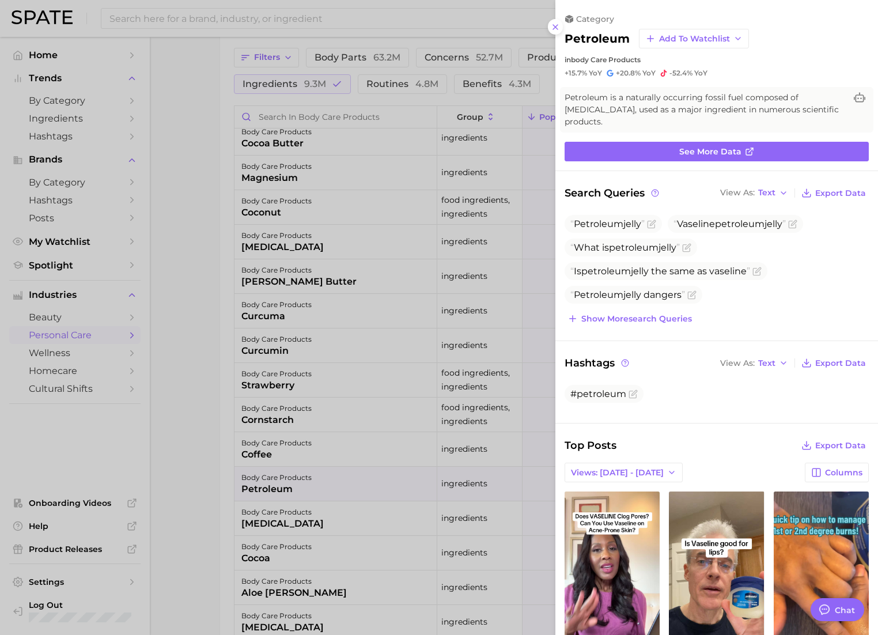
scroll to position [326, 0]
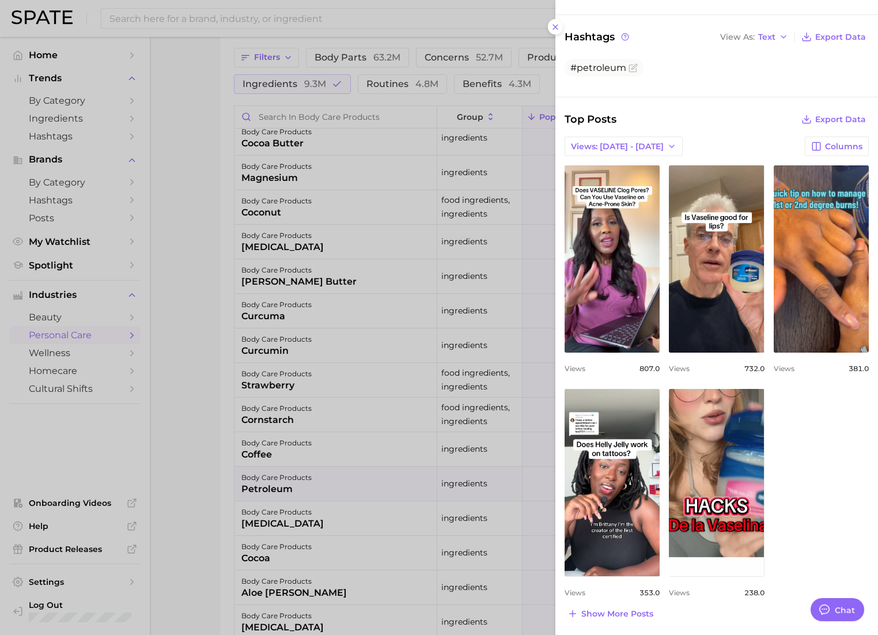
click at [173, 447] on div at bounding box center [439, 317] width 878 height 635
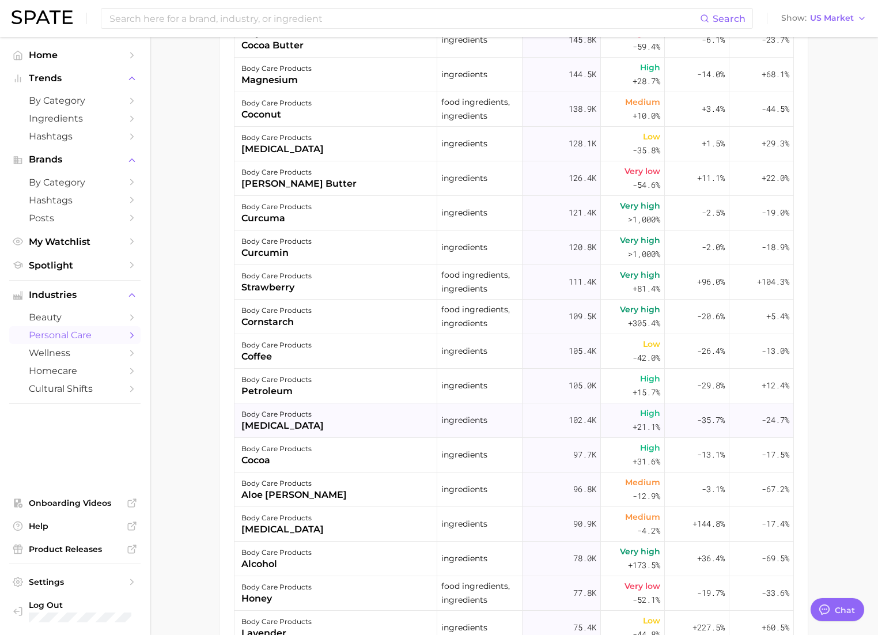
scroll to position [661, 0]
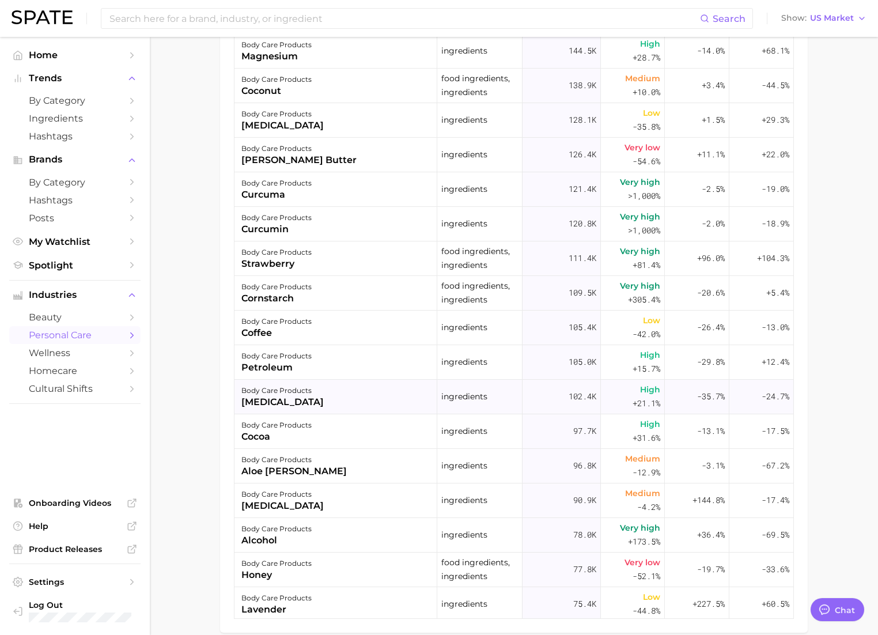
click at [258, 391] on div "body care products" at bounding box center [282, 391] width 82 height 14
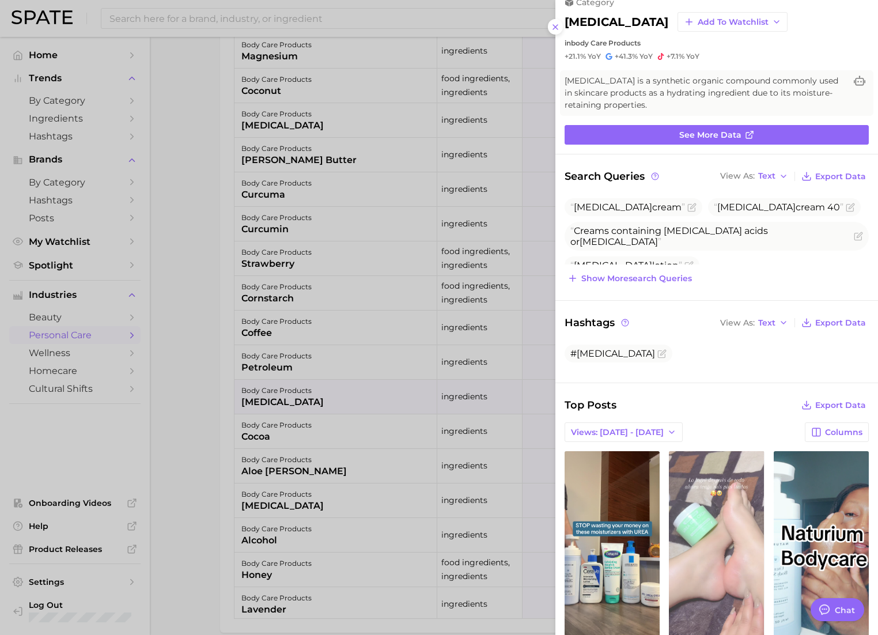
scroll to position [0, 0]
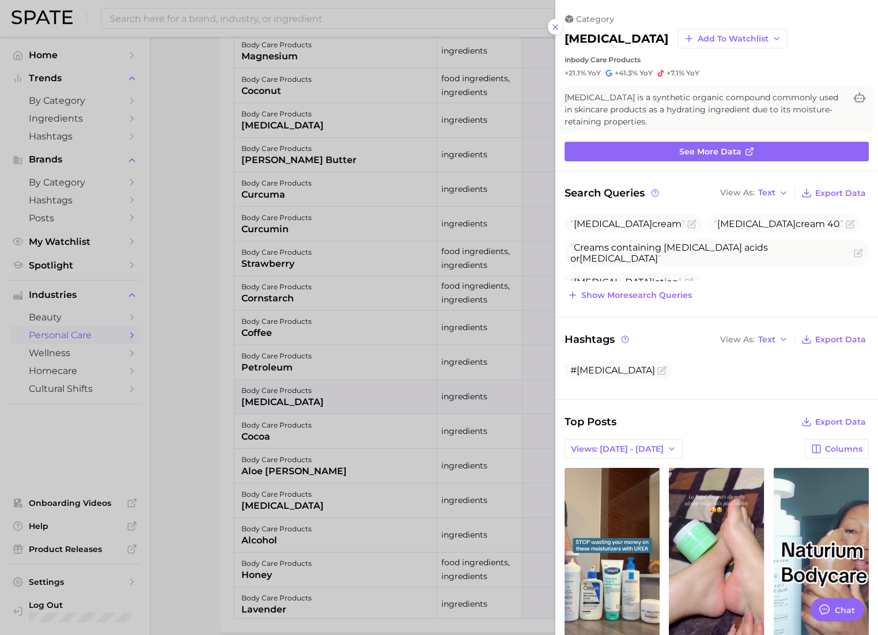
click at [181, 400] on div at bounding box center [439, 317] width 878 height 635
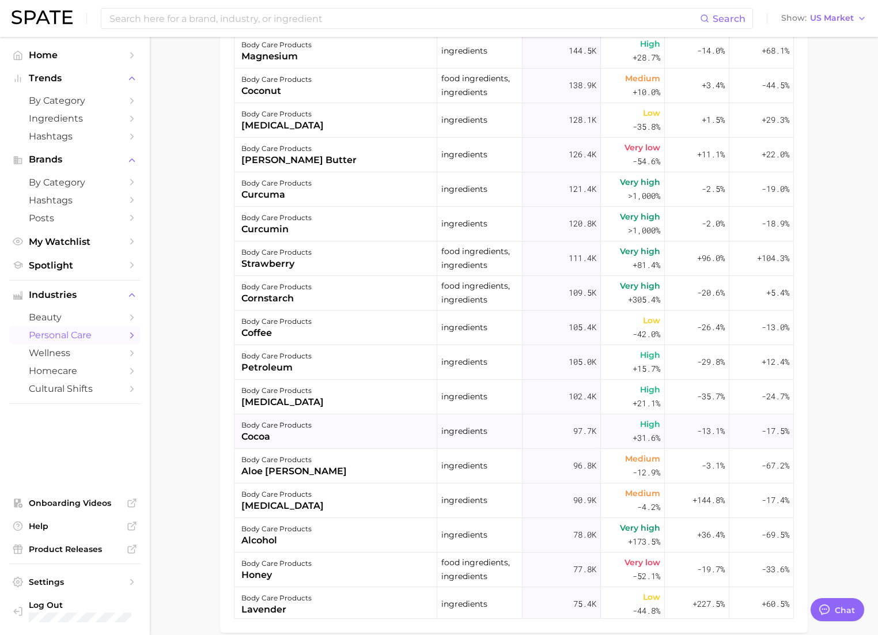
click at [256, 436] on div "cocoa" at bounding box center [276, 437] width 70 height 14
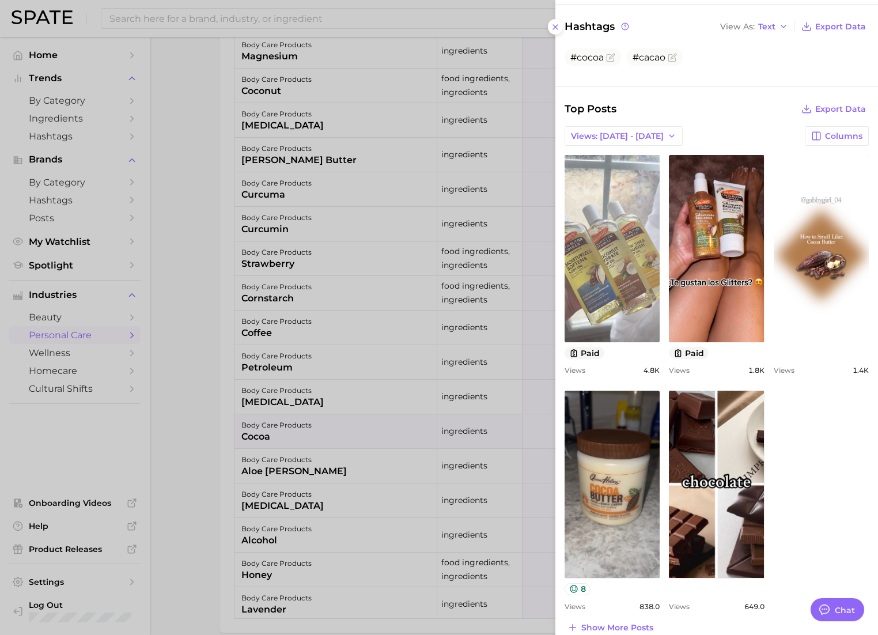
scroll to position [315, 0]
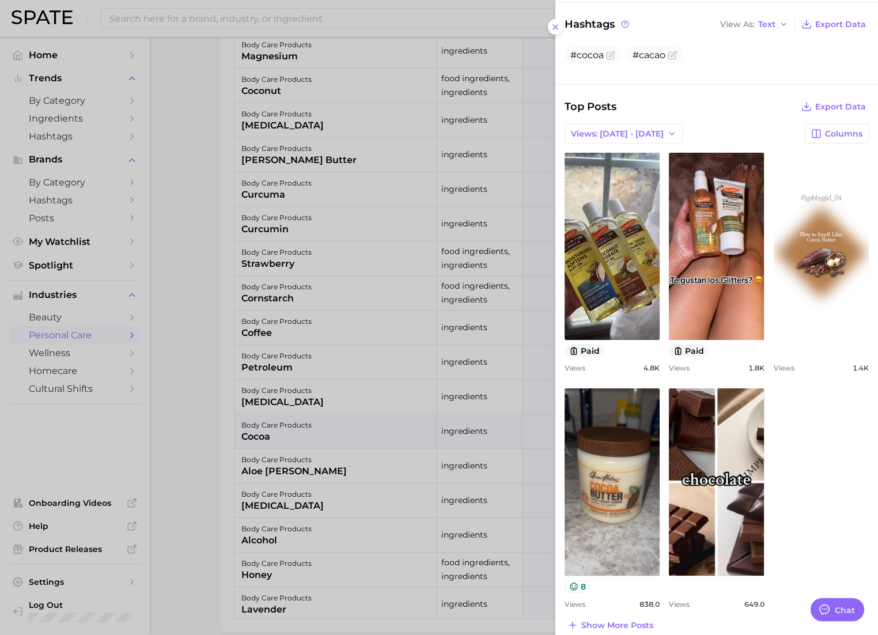
click at [213, 475] on div at bounding box center [439, 317] width 878 height 635
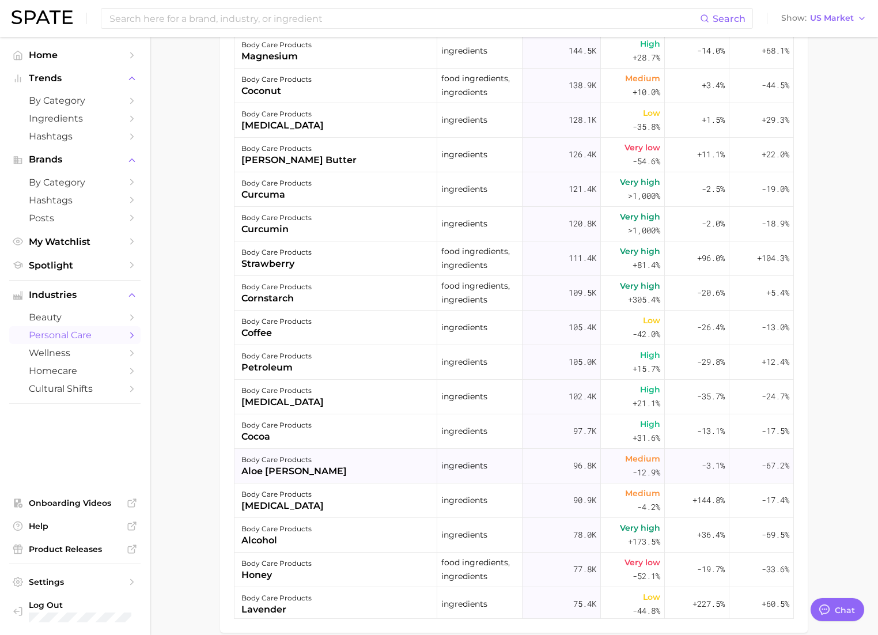
click at [280, 474] on div "aloe [PERSON_NAME]" at bounding box center [293, 471] width 105 height 14
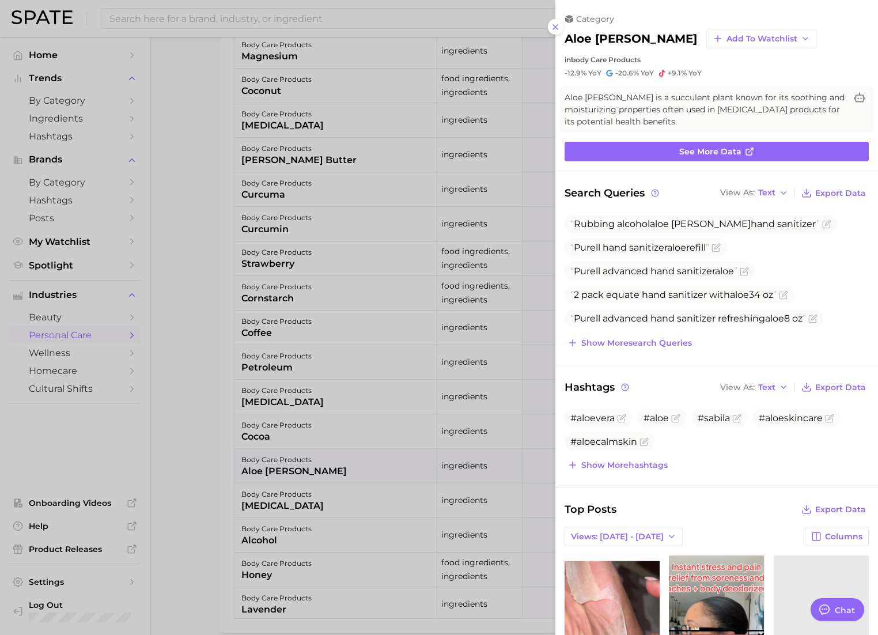
scroll to position [0, 0]
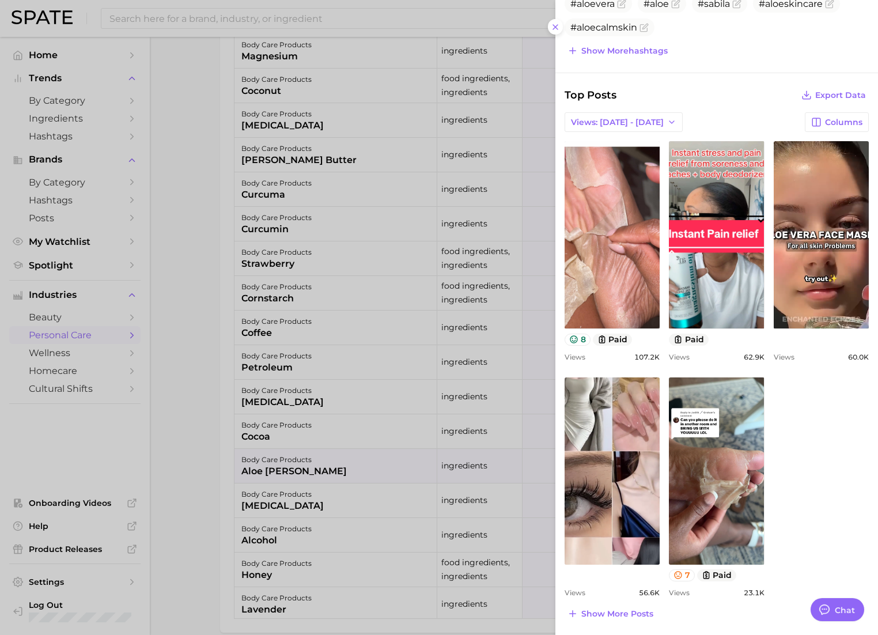
click at [161, 437] on div at bounding box center [439, 317] width 878 height 635
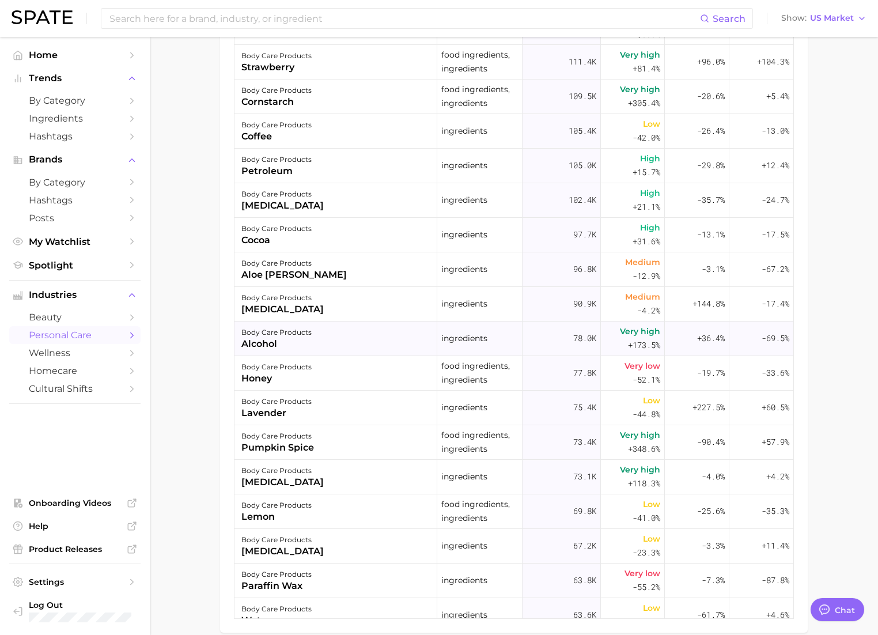
click at [315, 344] on div "body care products alcohol" at bounding box center [335, 338] width 203 height 35
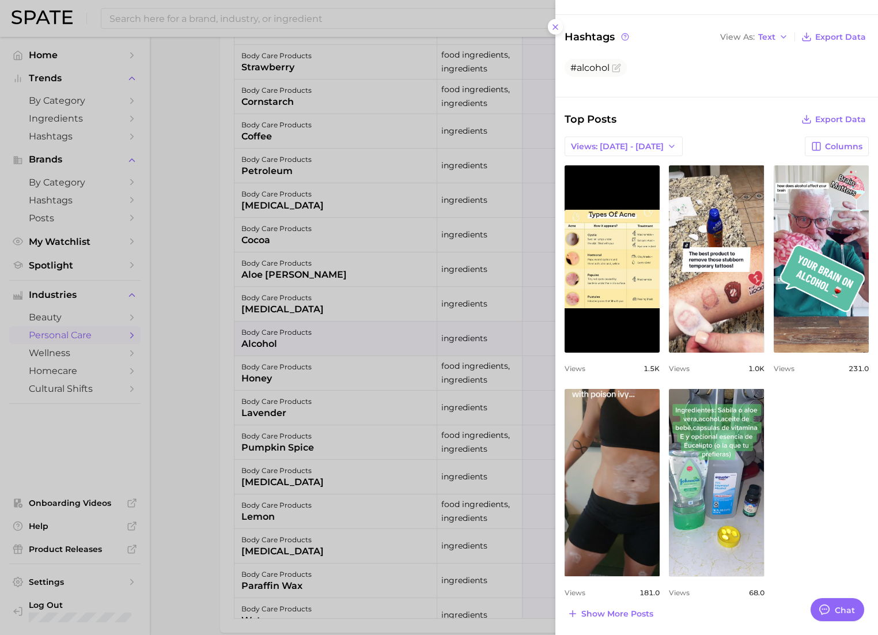
click at [207, 445] on div at bounding box center [439, 317] width 878 height 635
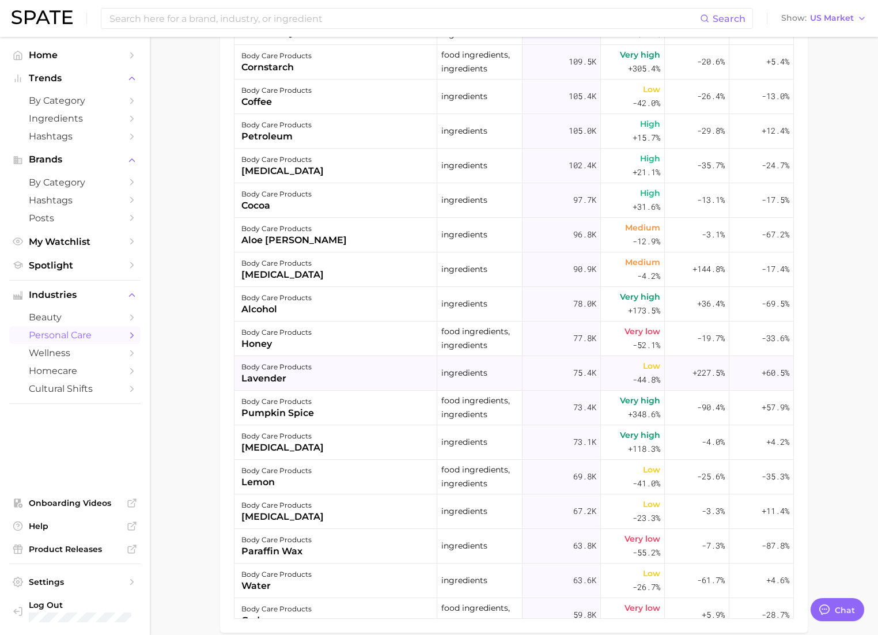
click at [287, 373] on div "body care products" at bounding box center [276, 367] width 70 height 14
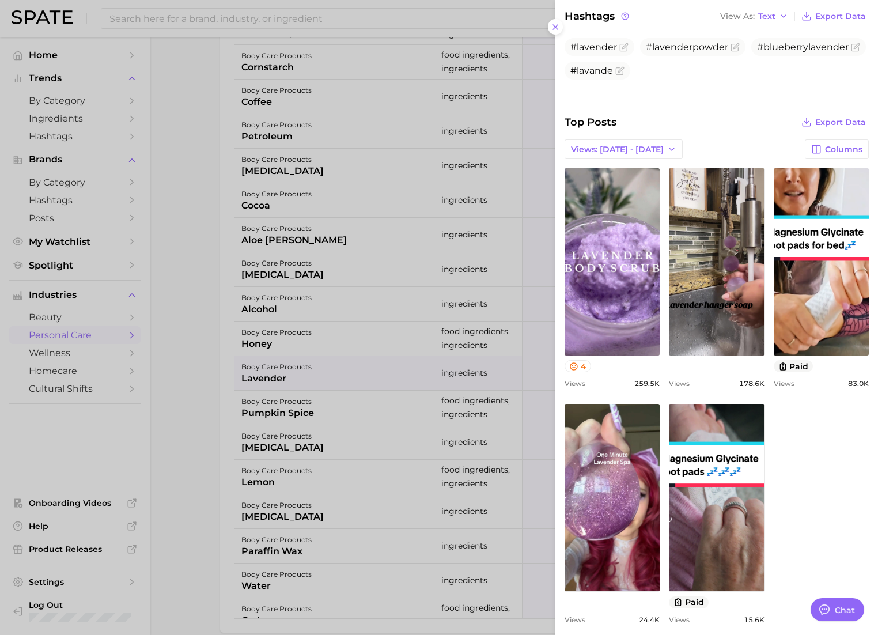
click at [293, 460] on div at bounding box center [439, 317] width 878 height 635
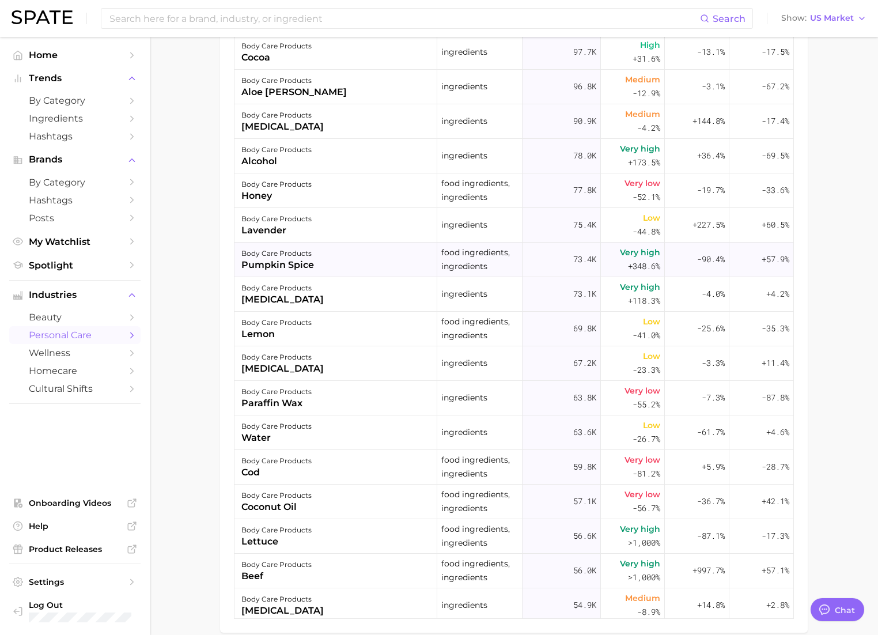
click at [287, 260] on div "pumpkin spice" at bounding box center [277, 265] width 73 height 14
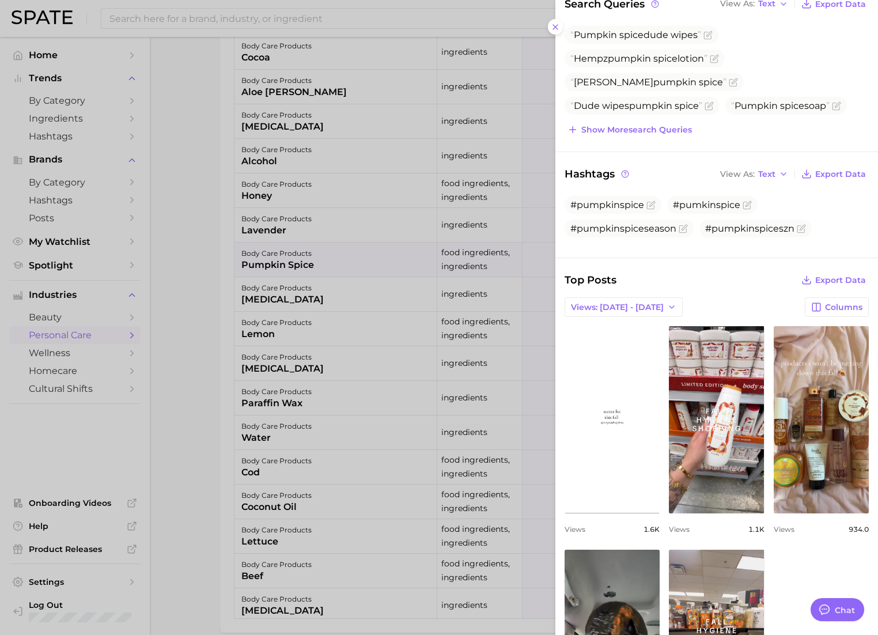
click at [187, 376] on div at bounding box center [439, 317] width 878 height 635
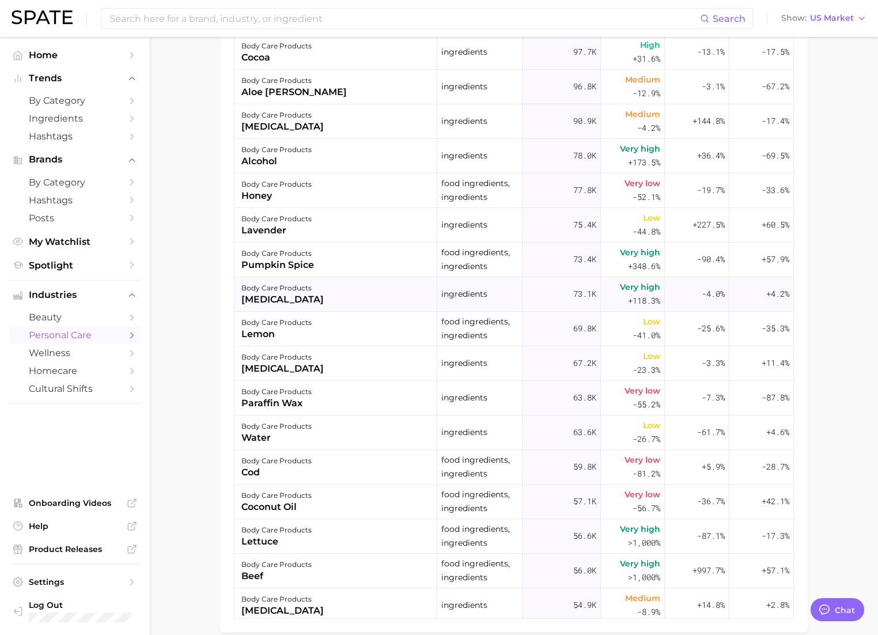
click at [310, 297] on div "[MEDICAL_DATA]" at bounding box center [282, 300] width 82 height 14
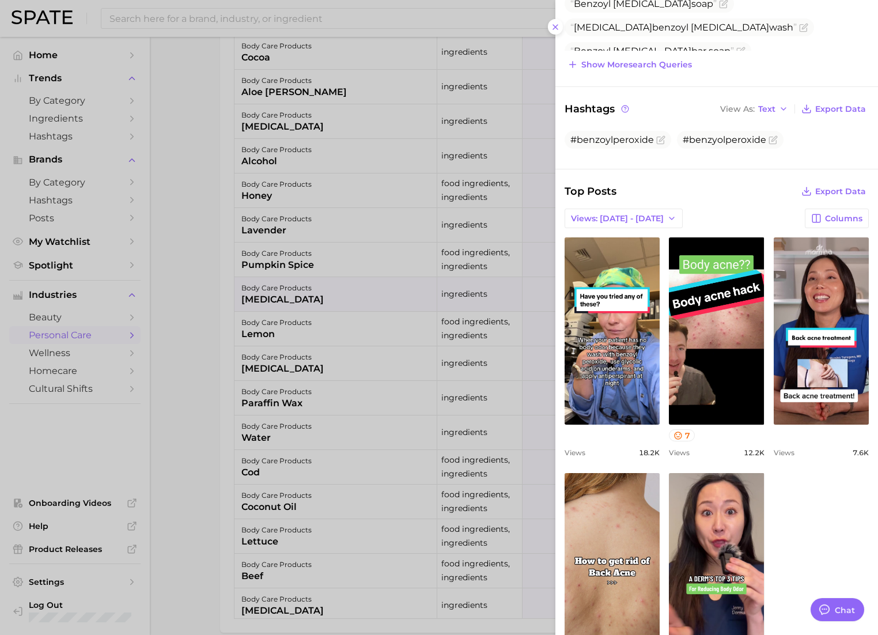
click at [234, 263] on div at bounding box center [439, 317] width 878 height 635
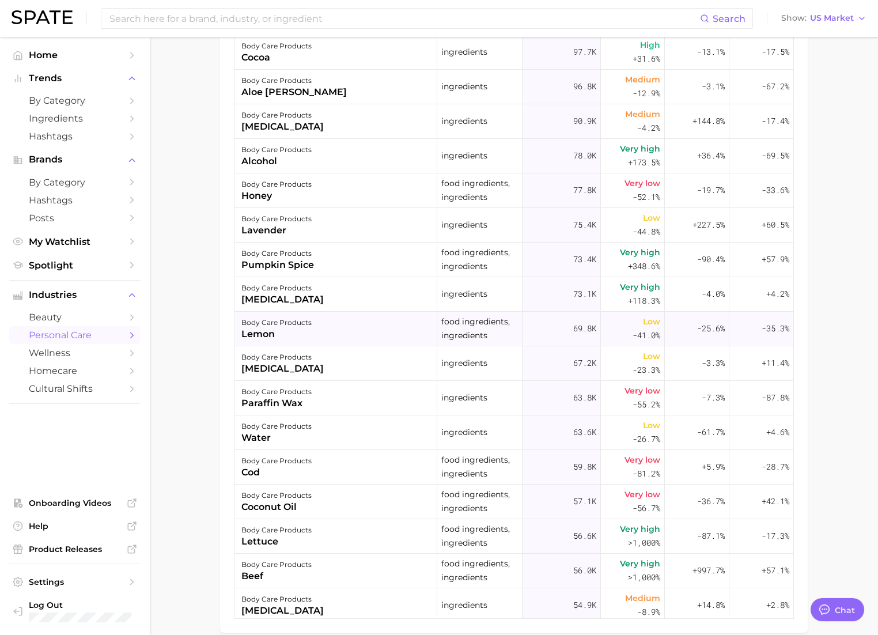
click at [285, 340] on div "lemon" at bounding box center [276, 334] width 70 height 14
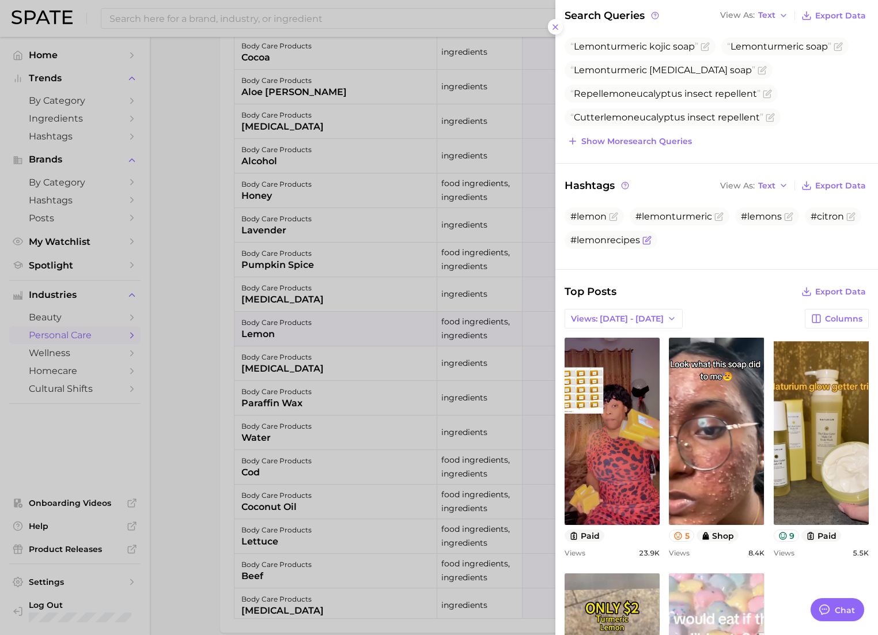
scroll to position [155, 0]
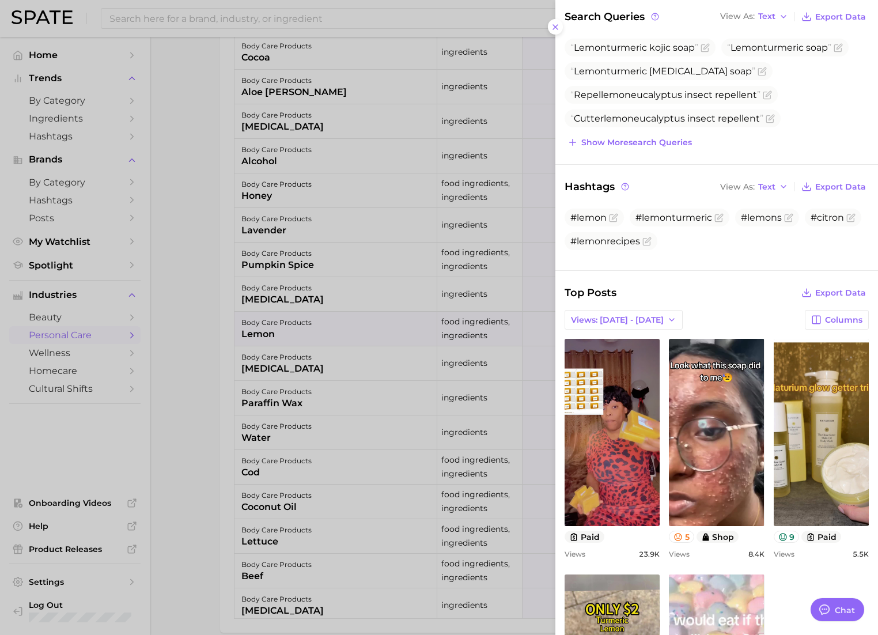
click at [195, 359] on div at bounding box center [439, 317] width 878 height 635
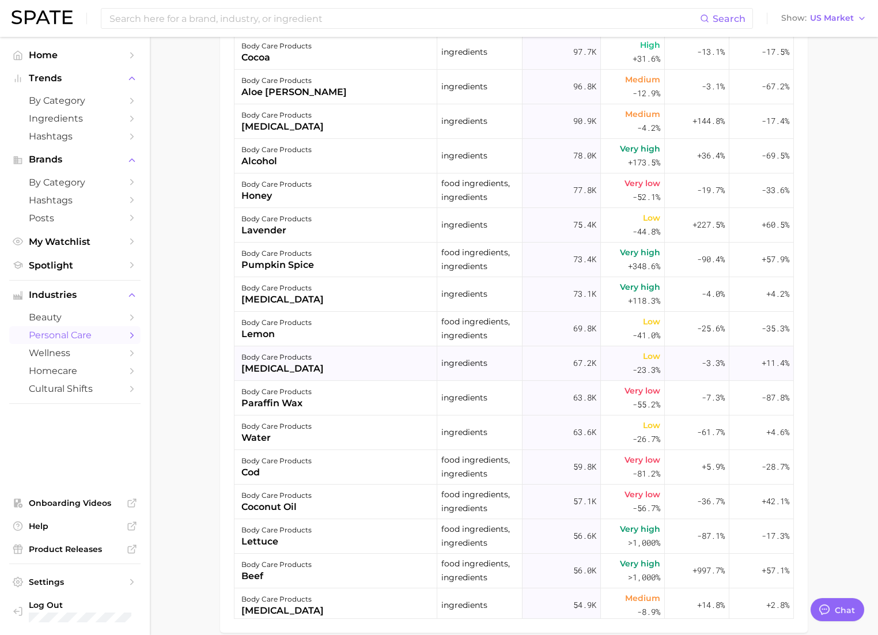
click at [280, 362] on div "[MEDICAL_DATA]" at bounding box center [282, 369] width 82 height 14
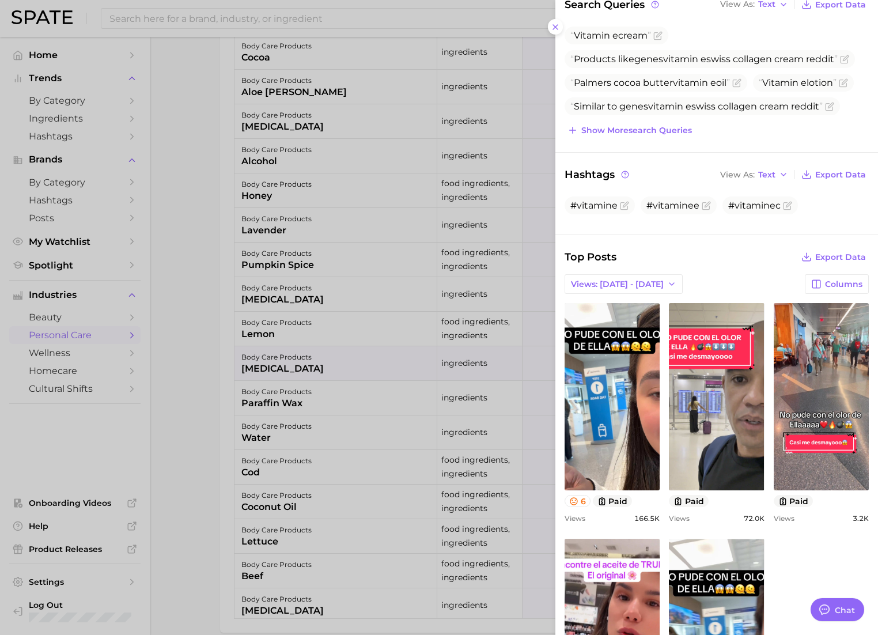
scroll to position [181, 0]
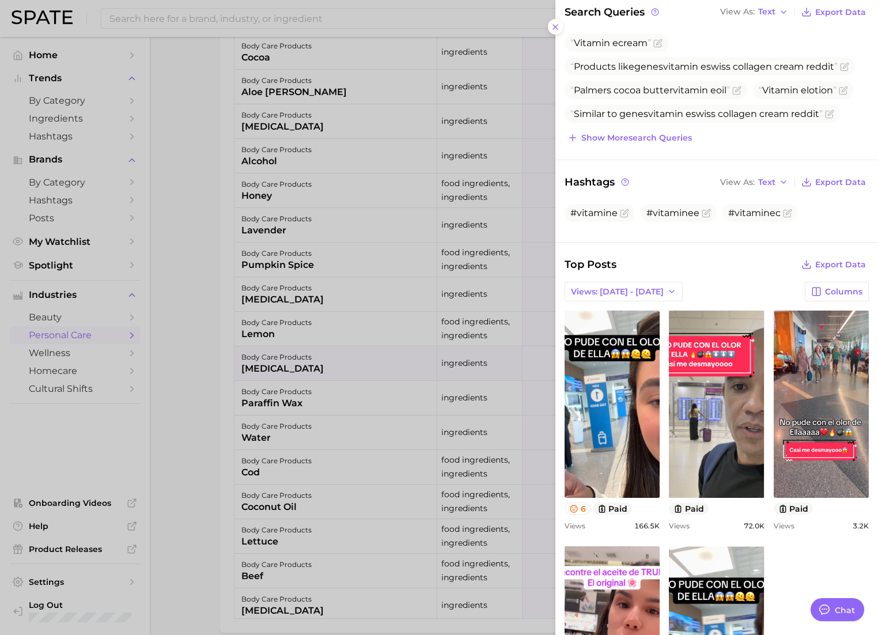
click at [211, 353] on div at bounding box center [439, 317] width 878 height 635
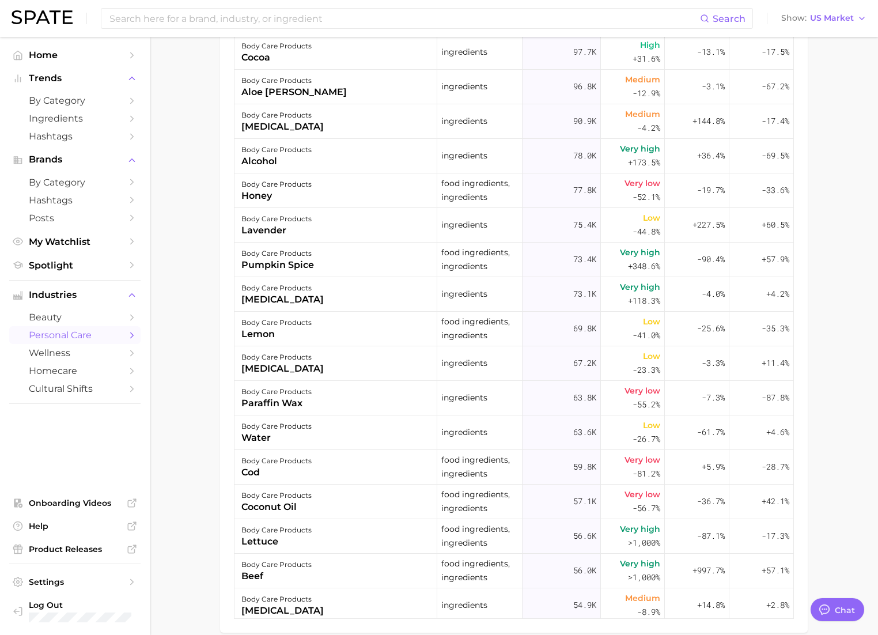
scroll to position [669, 0]
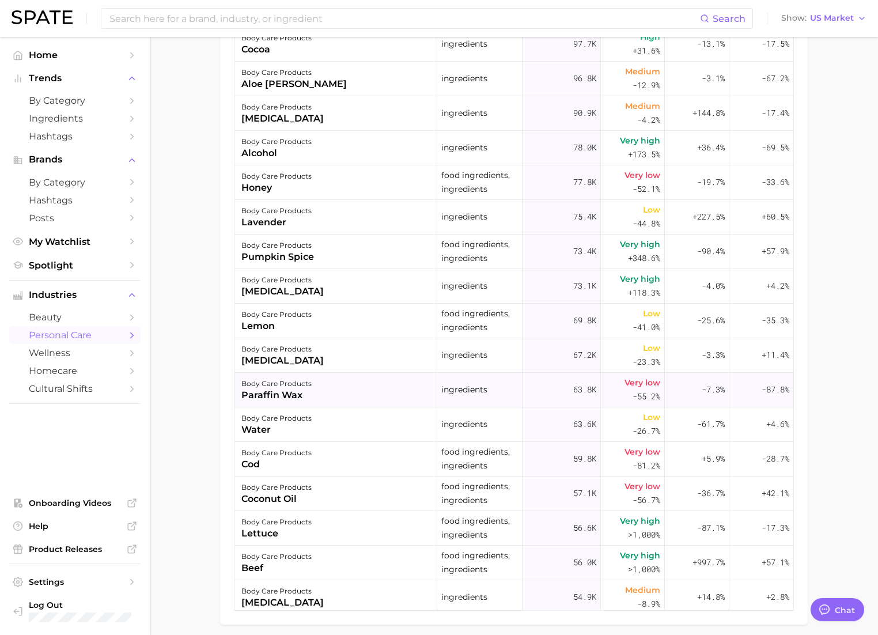
click at [301, 391] on div "paraffin wax" at bounding box center [276, 395] width 70 height 14
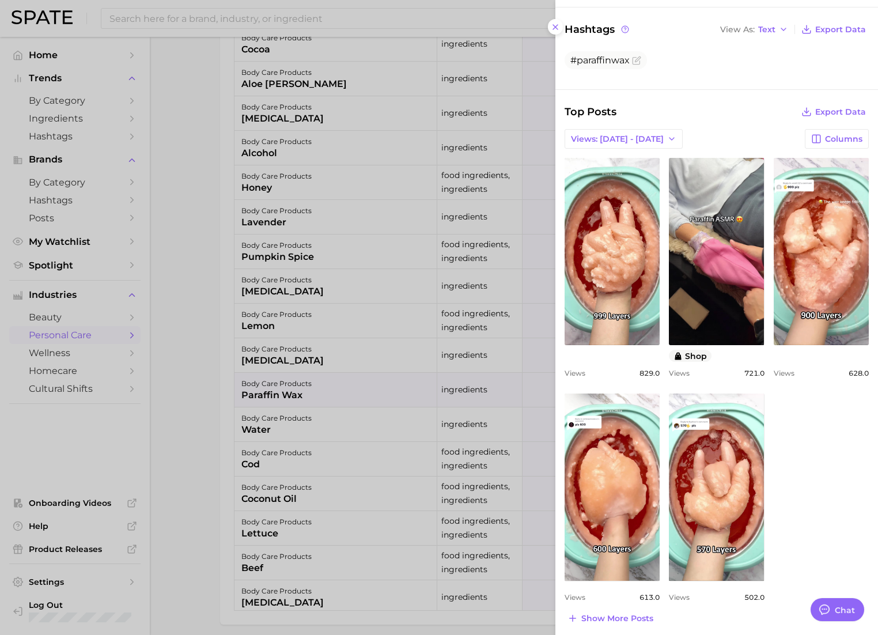
scroll to position [326, 0]
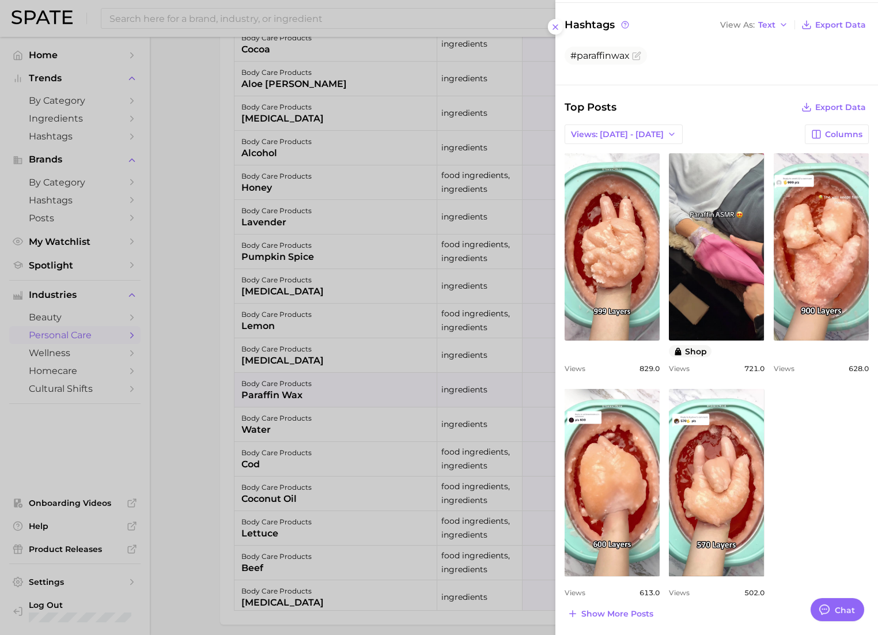
click at [200, 377] on div at bounding box center [439, 317] width 878 height 635
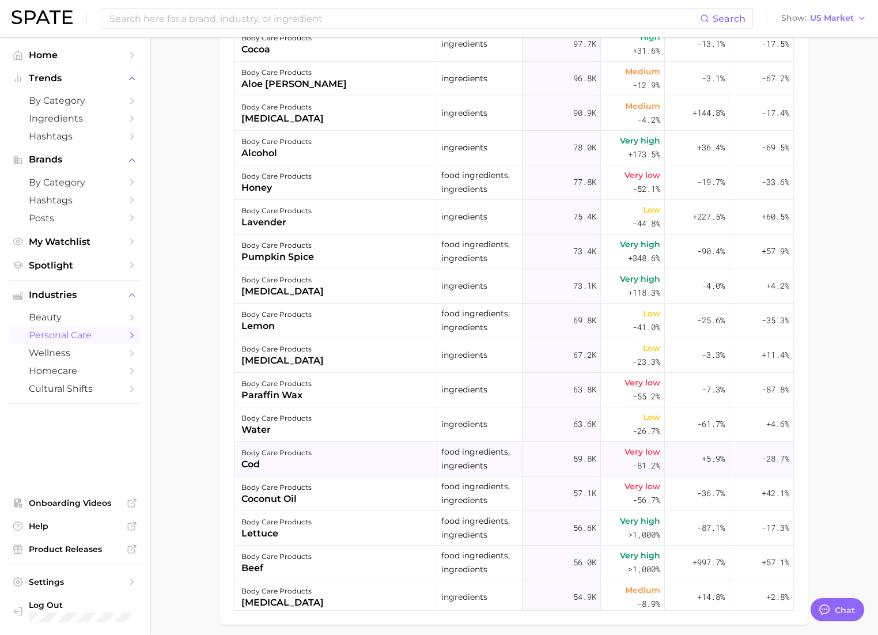
click at [251, 457] on div "cod" at bounding box center [276, 464] width 70 height 14
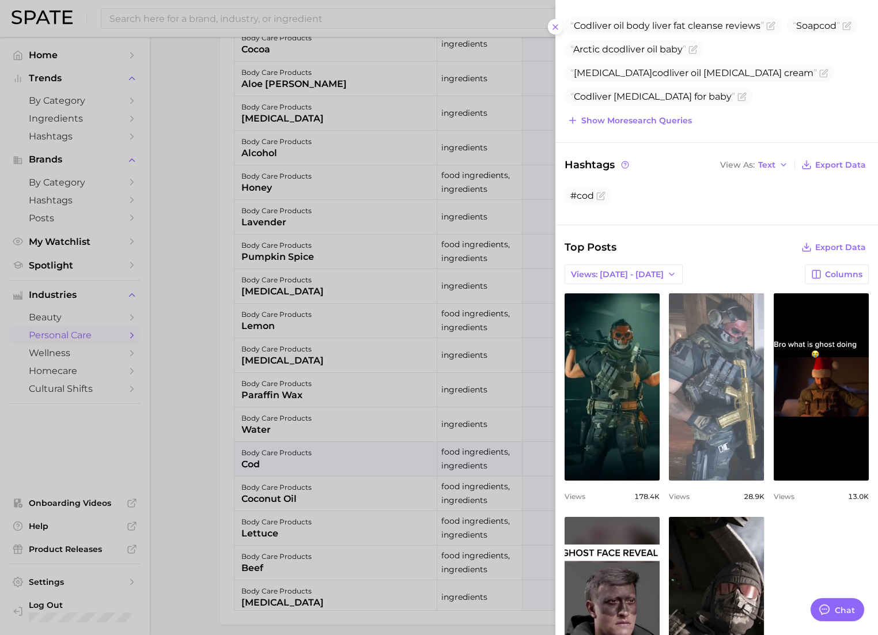
scroll to position [314, 0]
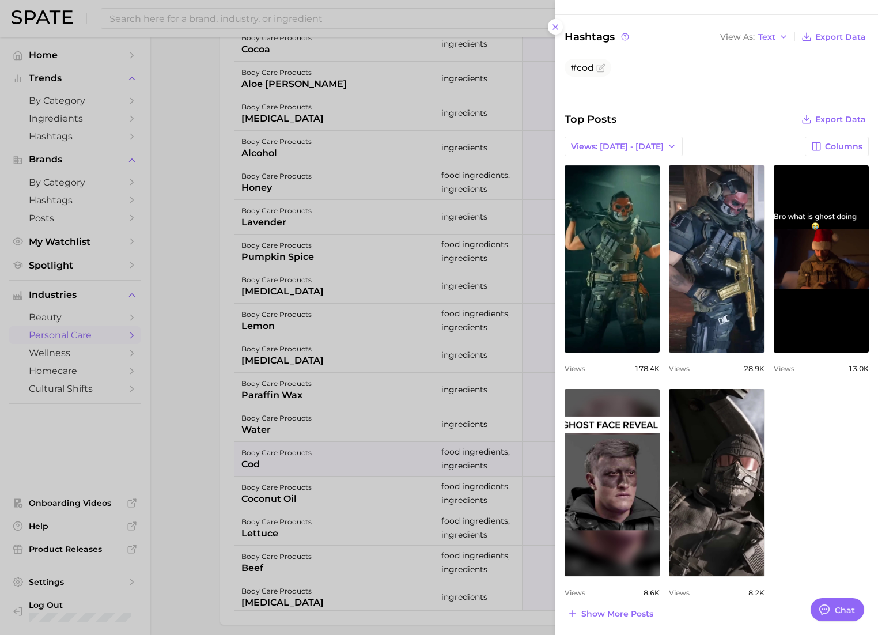
click at [267, 533] on div at bounding box center [439, 317] width 878 height 635
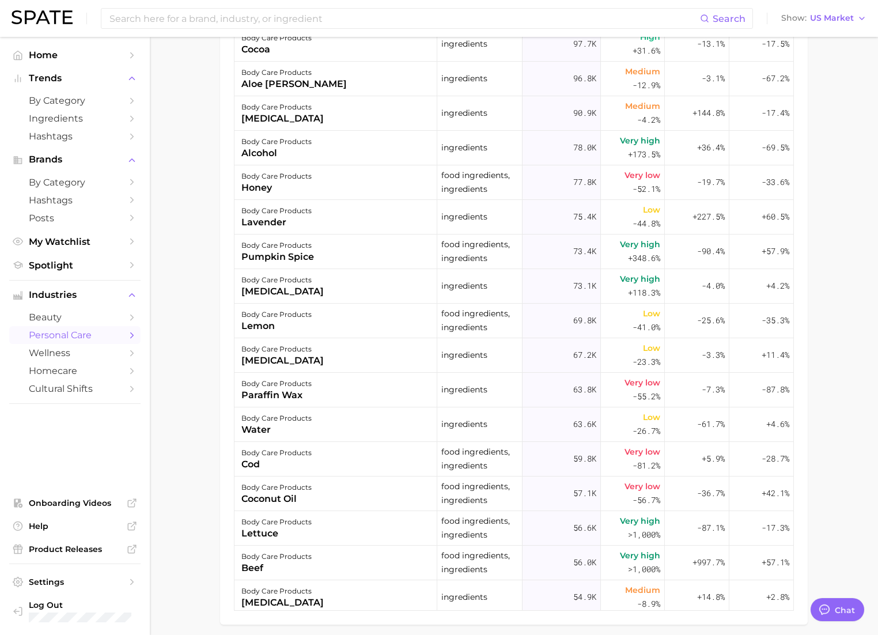
click at [270, 533] on div "lettuce" at bounding box center [276, 533] width 70 height 14
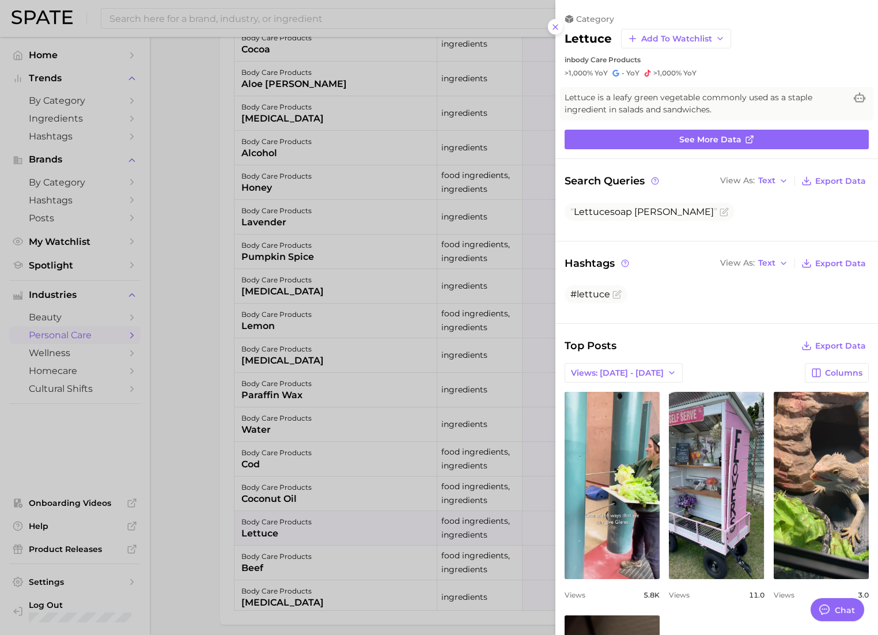
scroll to position [0, 0]
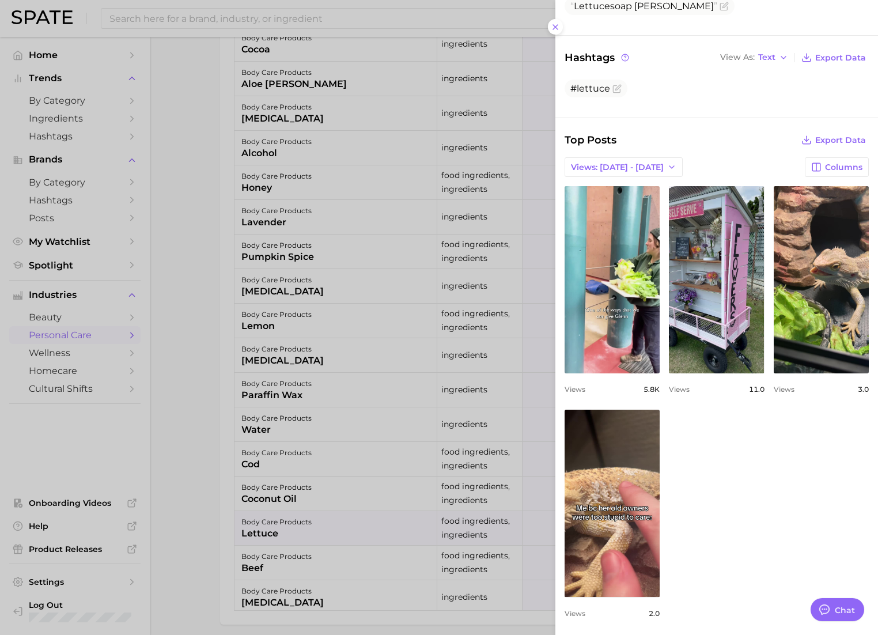
click at [303, 421] on div at bounding box center [439, 317] width 878 height 635
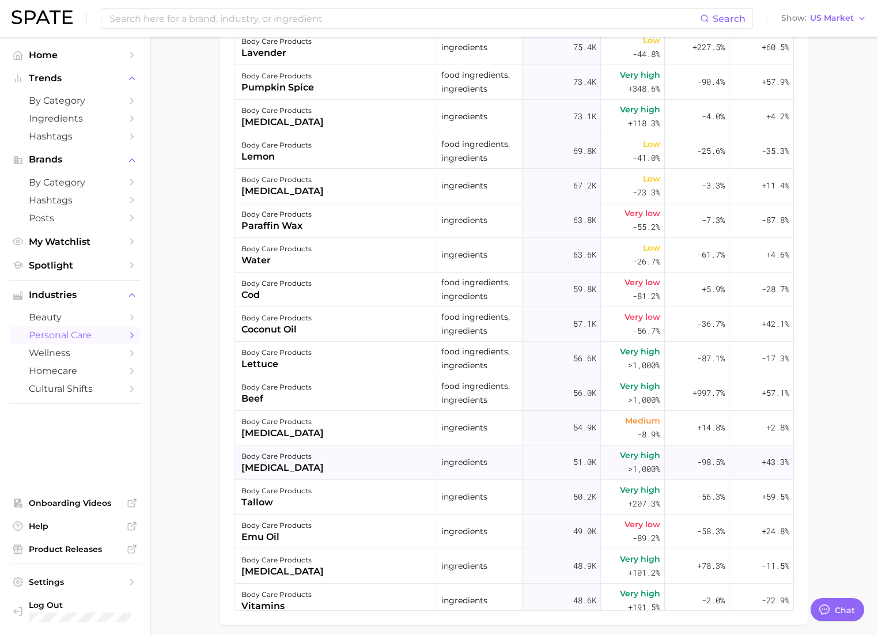
scroll to position [834, 0]
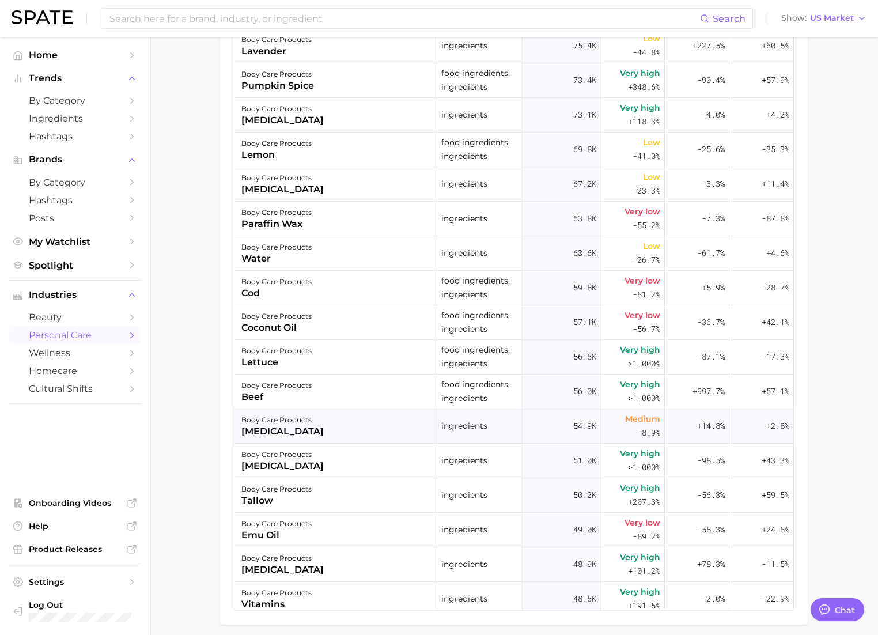
click at [313, 437] on div "body care products [MEDICAL_DATA]" at bounding box center [335, 426] width 203 height 35
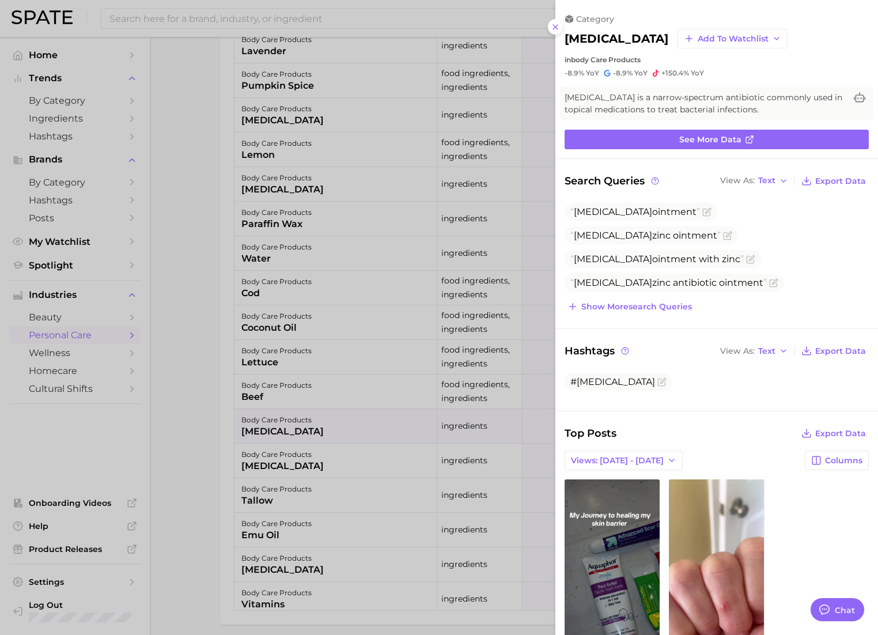
scroll to position [0, 0]
click at [314, 462] on div at bounding box center [439, 317] width 878 height 635
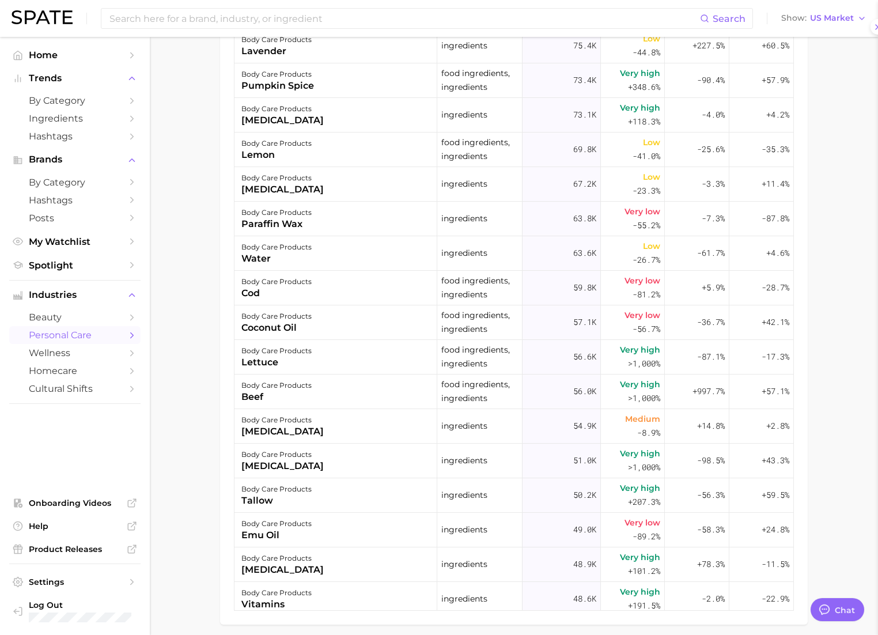
click at [253, 461] on div "[MEDICAL_DATA]" at bounding box center [282, 466] width 82 height 14
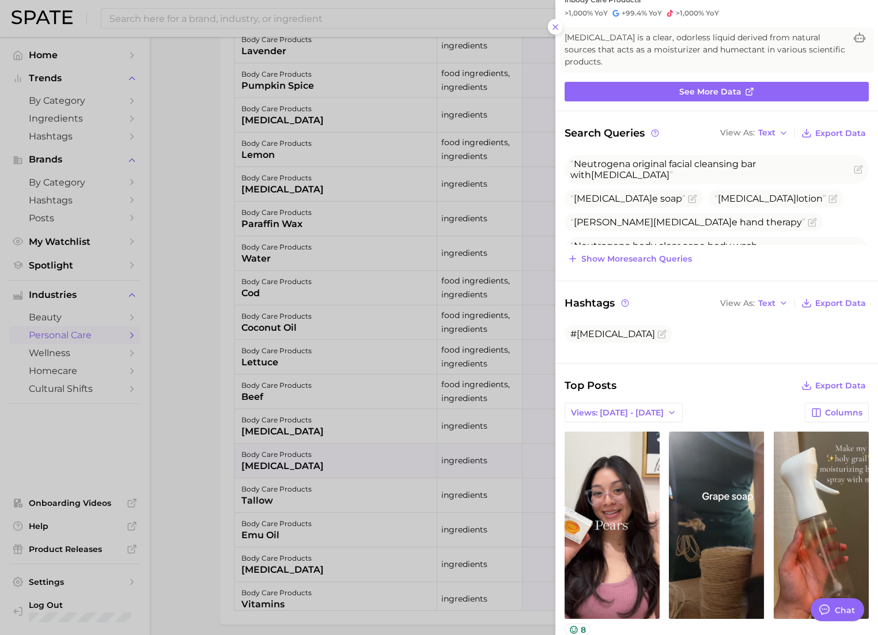
click at [300, 472] on div at bounding box center [439, 317] width 878 height 635
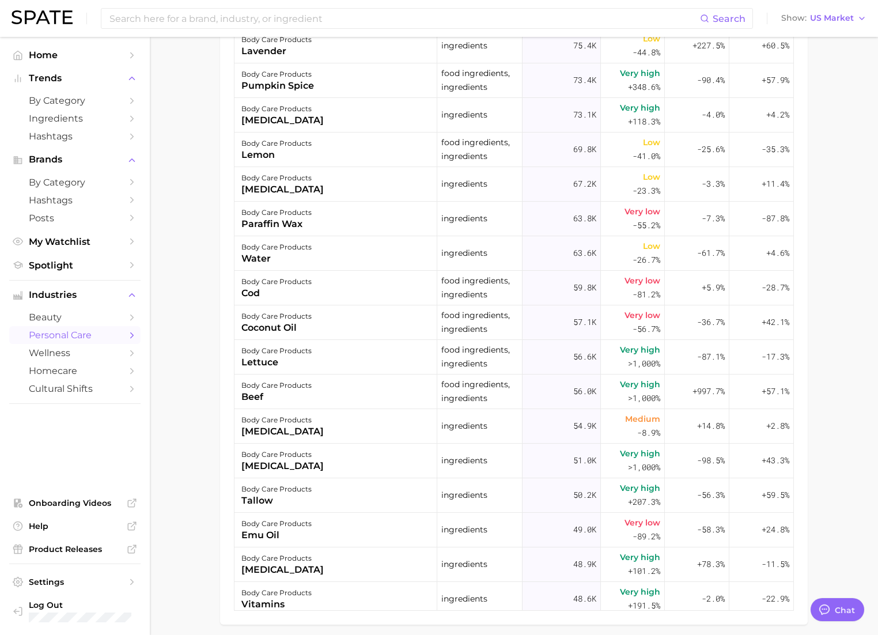
click at [290, 487] on div "body care products" at bounding box center [276, 489] width 70 height 14
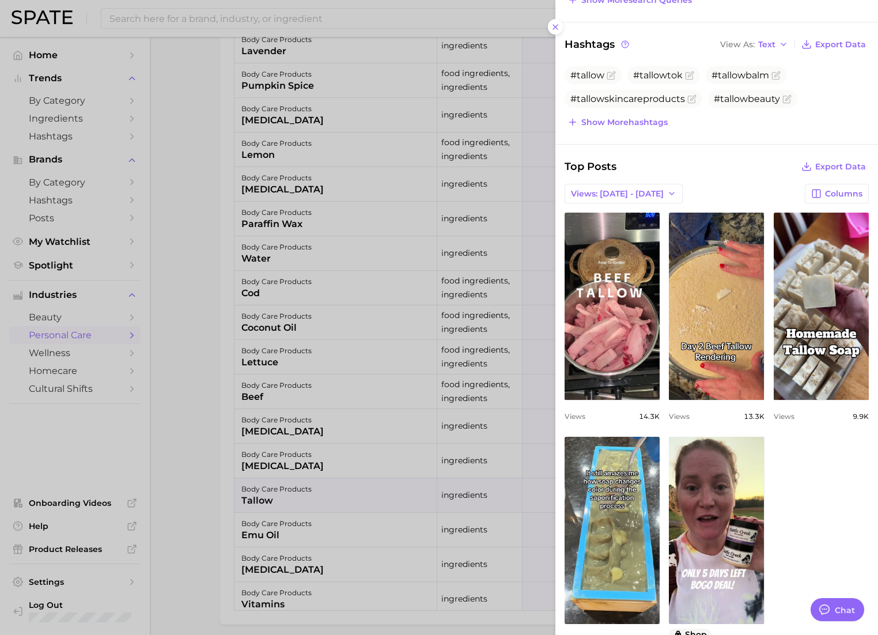
click at [174, 362] on div at bounding box center [439, 317] width 878 height 635
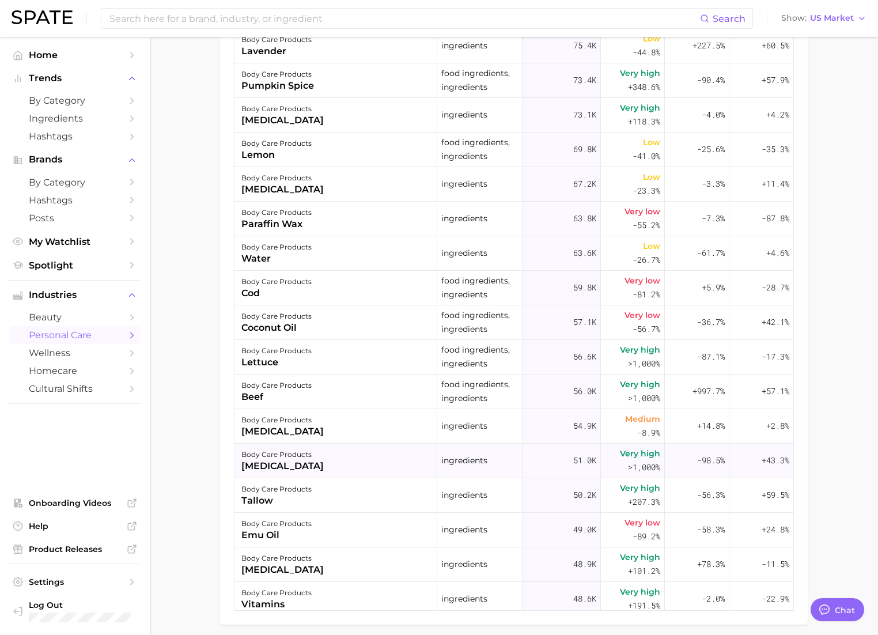
click at [268, 465] on div "[MEDICAL_DATA]" at bounding box center [282, 466] width 82 height 14
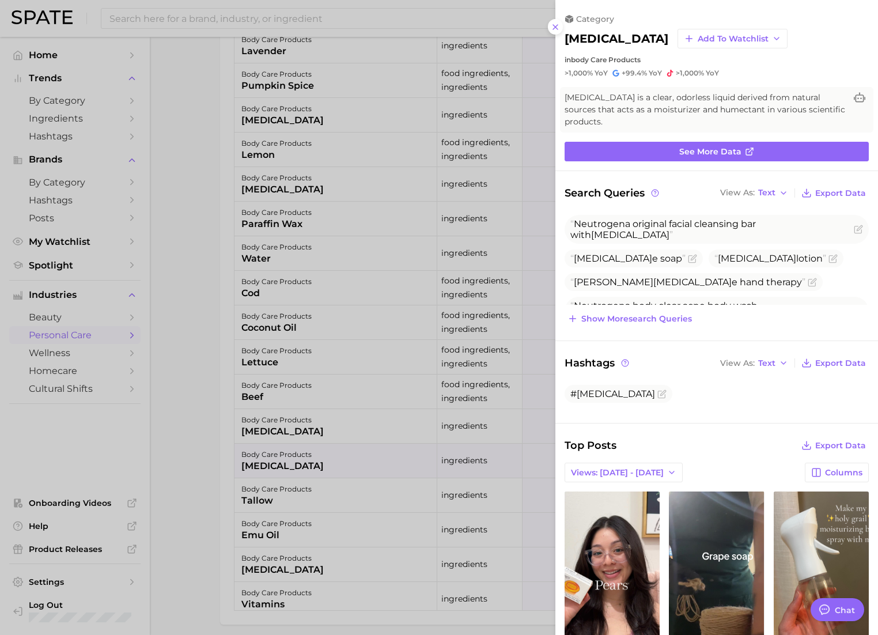
click at [324, 336] on div at bounding box center [439, 317] width 878 height 635
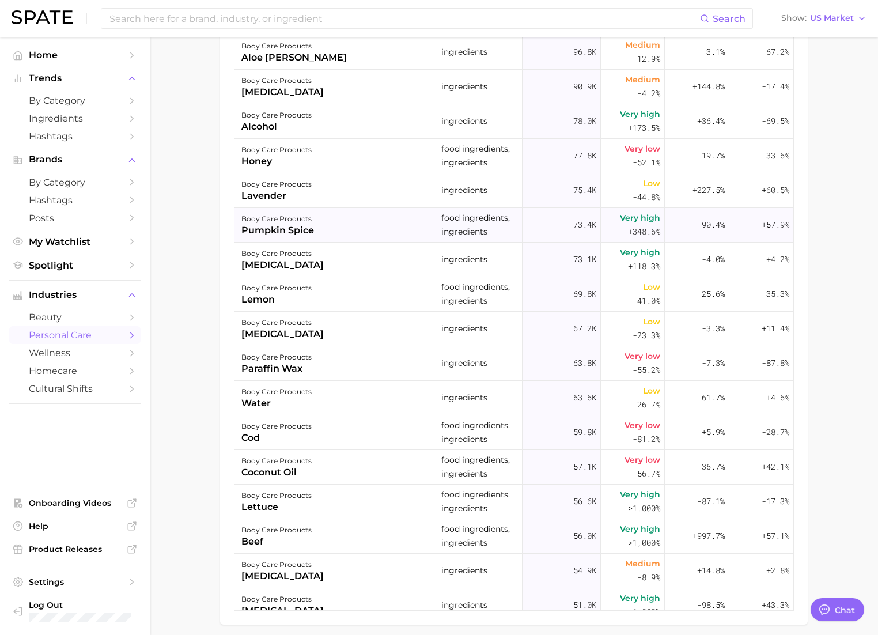
scroll to position [689, 0]
click at [299, 225] on div "pumpkin spice" at bounding box center [277, 231] width 73 height 14
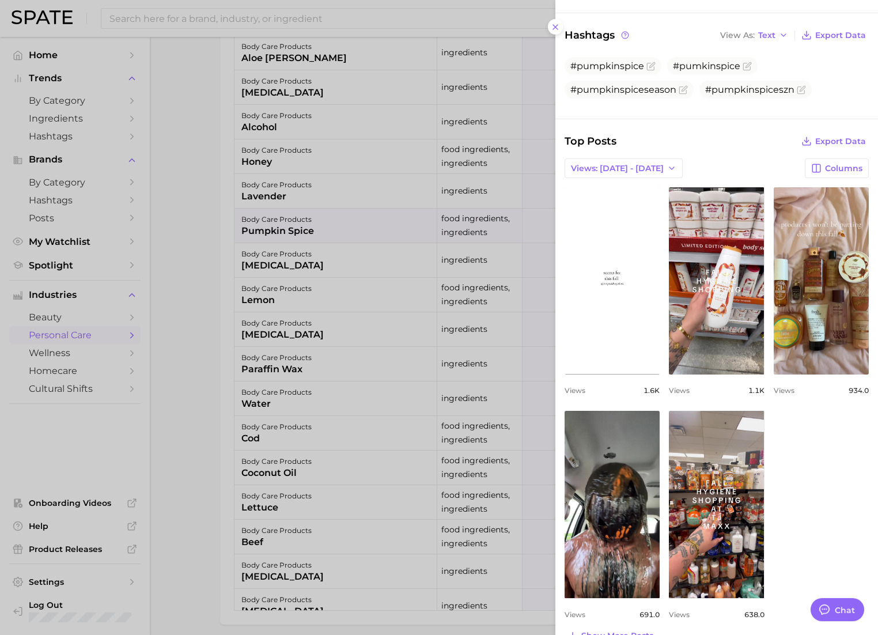
scroll to position [350, 0]
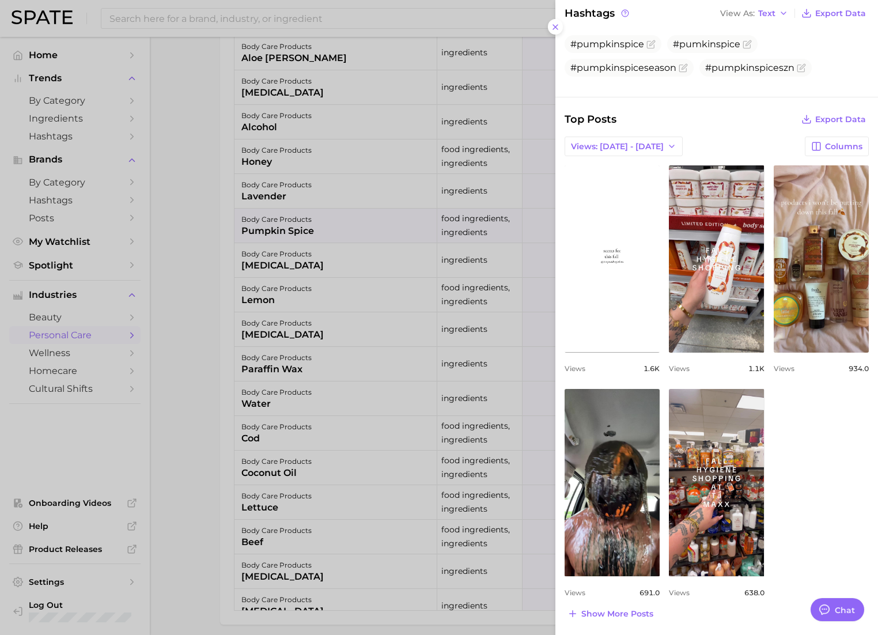
click at [386, 94] on div at bounding box center [439, 317] width 878 height 635
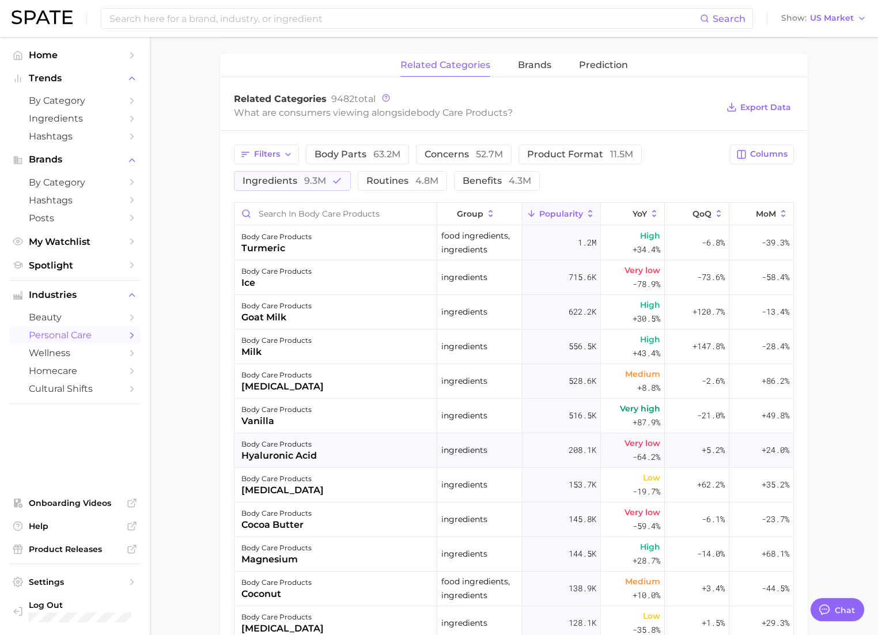
scroll to position [444, 0]
click at [290, 457] on div "hyaluronic acid" at bounding box center [278, 454] width 75 height 14
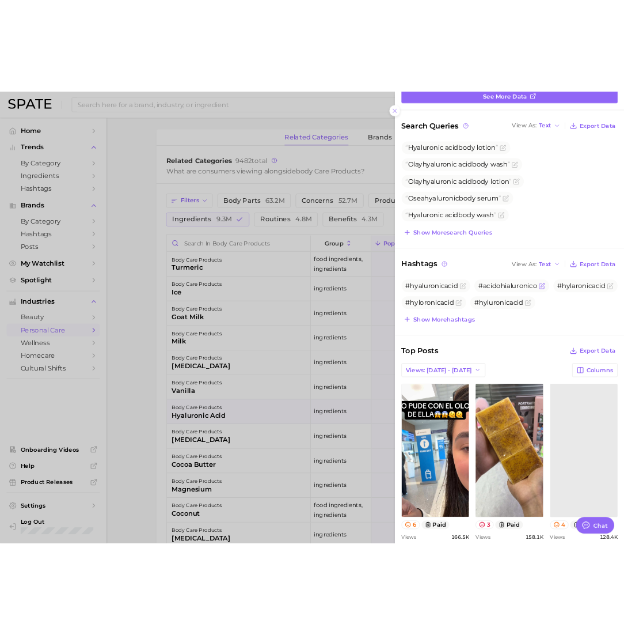
scroll to position [133, 0]
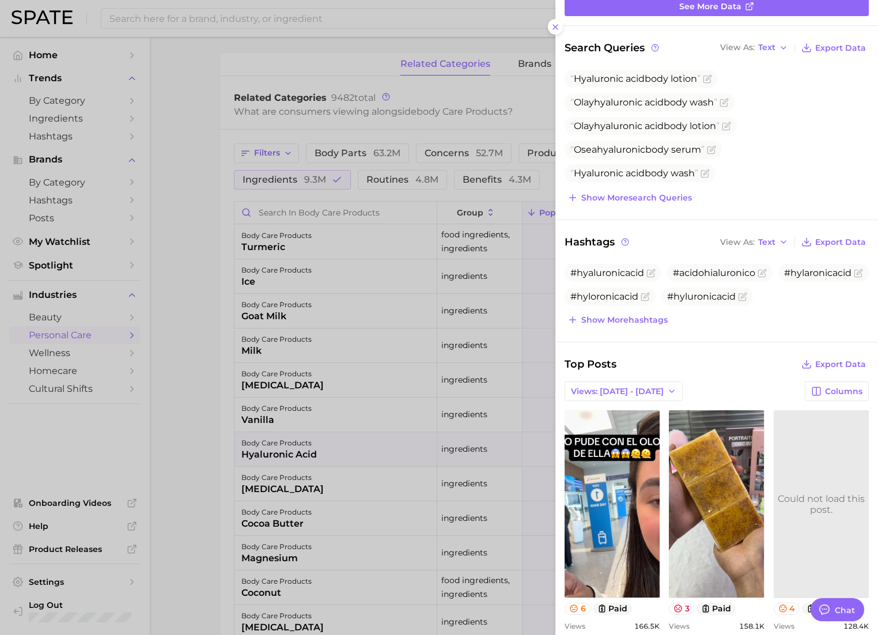
click at [393, 411] on div at bounding box center [439, 317] width 878 height 635
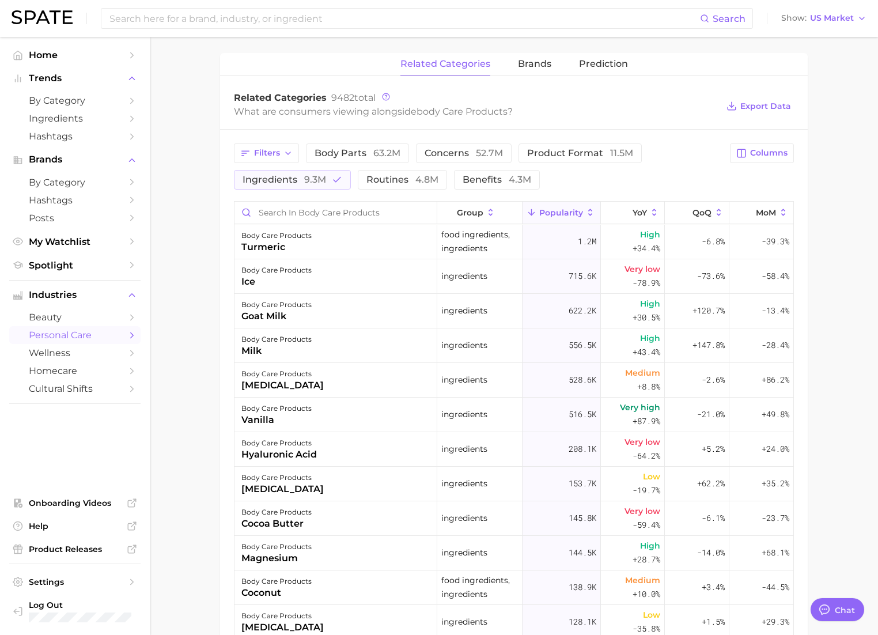
type textarea "x"
